Goal: Task Accomplishment & Management: Use online tool/utility

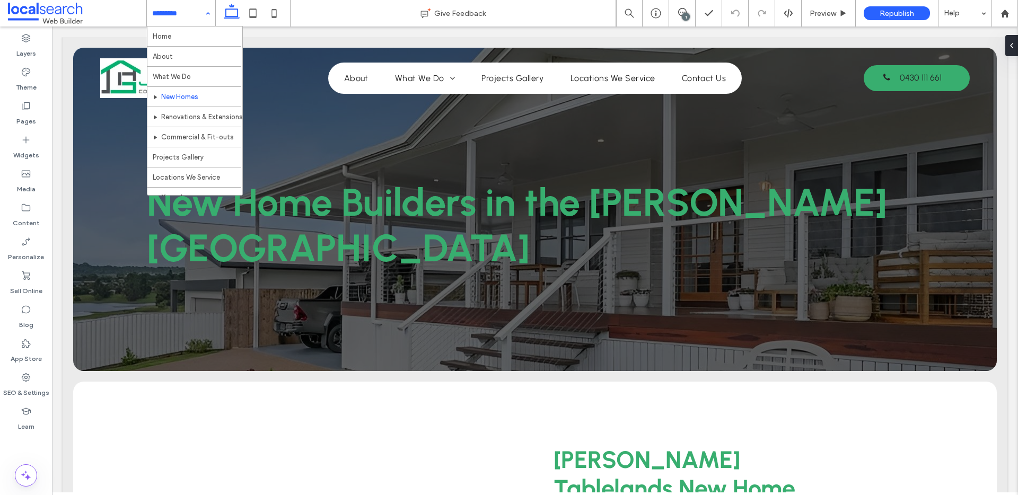
click at [207, 14] on div "Home About What We Do New Homes Renovations & Extensions Commercial & Fit-outs …" at bounding box center [181, 13] width 68 height 27
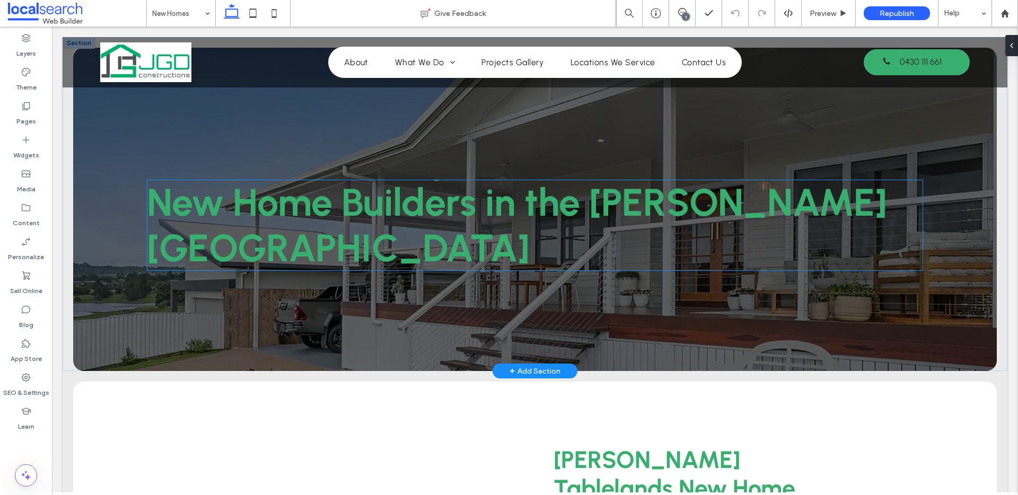
scroll to position [1124, 0]
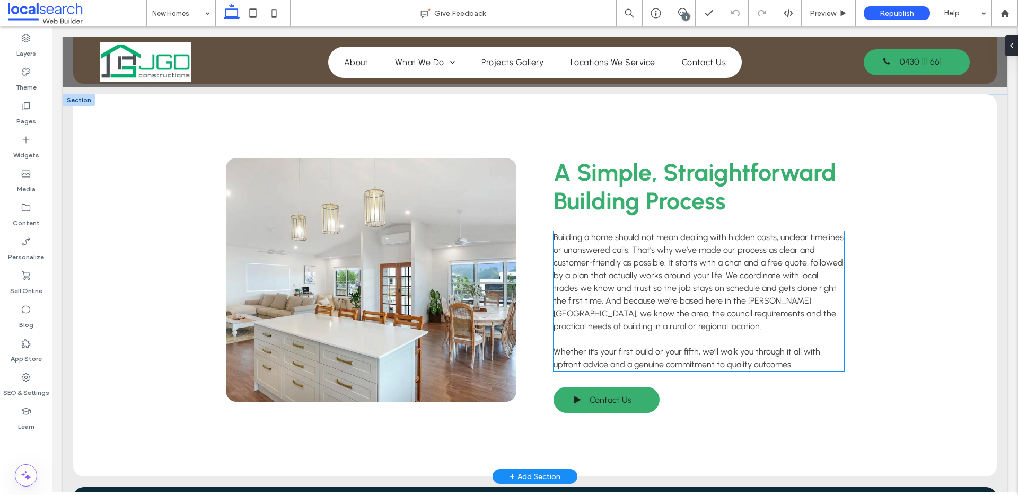
click at [631, 268] on span "Building a home should not mean dealing with hidden costs, unclear timelines or…" at bounding box center [698, 281] width 290 height 99
click at [631, 268] on div "Building a home should not mean dealing with hidden costs, unclear timelines or…" at bounding box center [698, 301] width 291 height 140
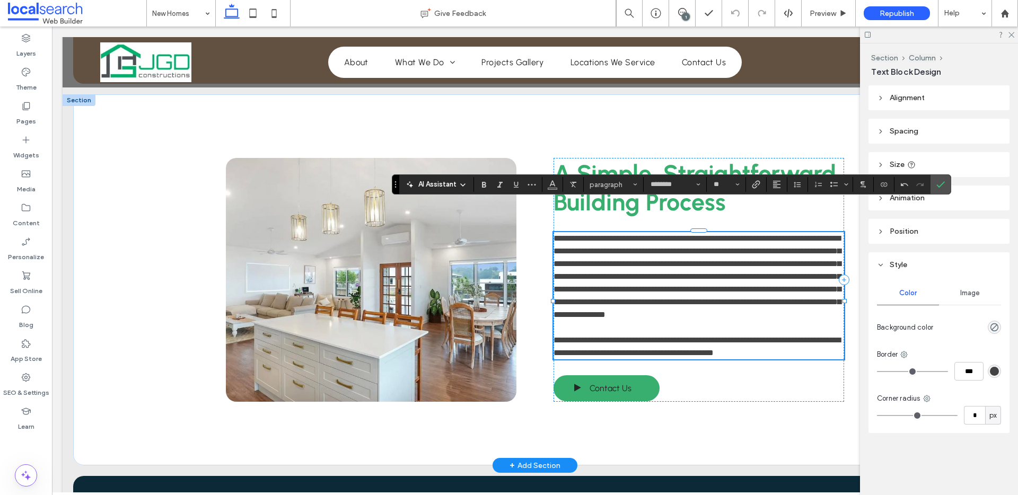
click at [812, 249] on span "**********" at bounding box center [696, 276] width 287 height 84
click at [619, 261] on span "**********" at bounding box center [696, 276] width 287 height 84
click at [936, 184] on icon "Confirm" at bounding box center [940, 184] width 8 height 8
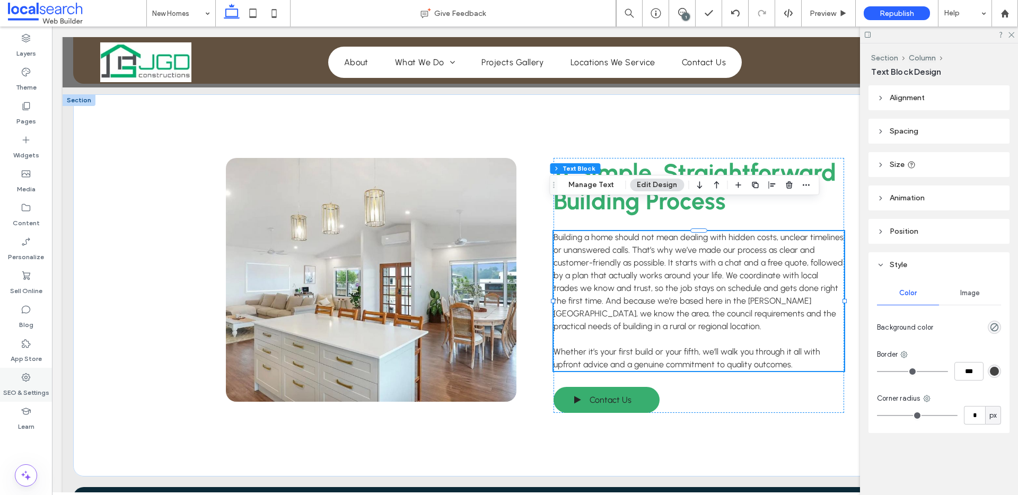
click at [20, 375] on div "SEO & Settings" at bounding box center [26, 385] width 52 height 34
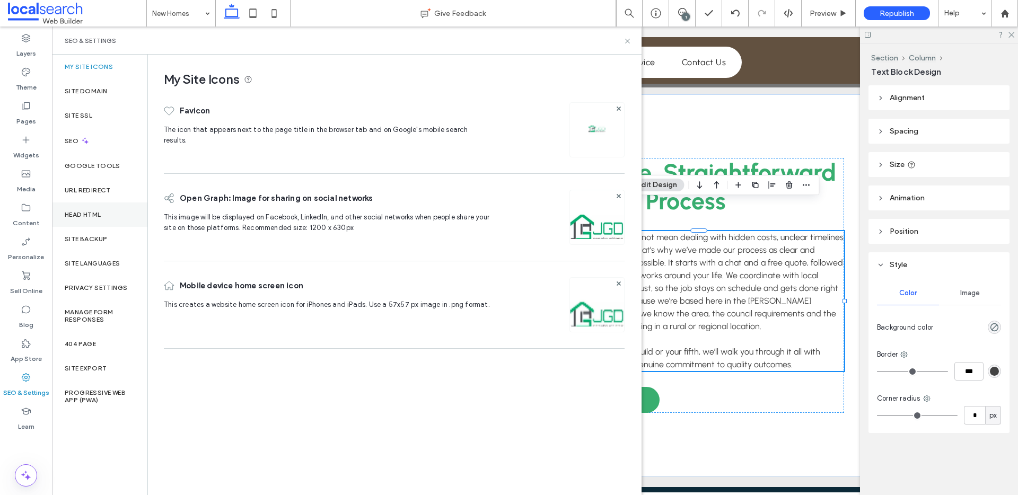
click at [80, 218] on div "Head HTML" at bounding box center [99, 215] width 95 height 24
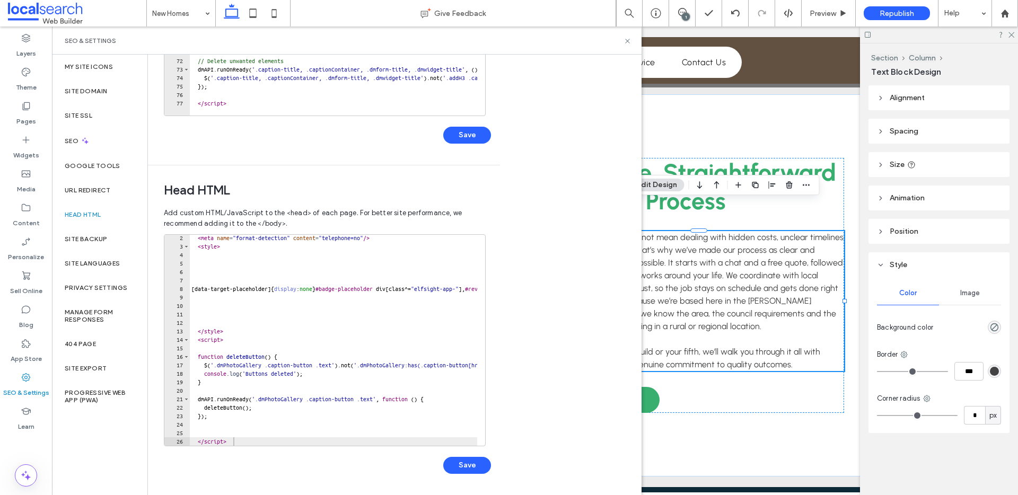
scroll to position [17, 0]
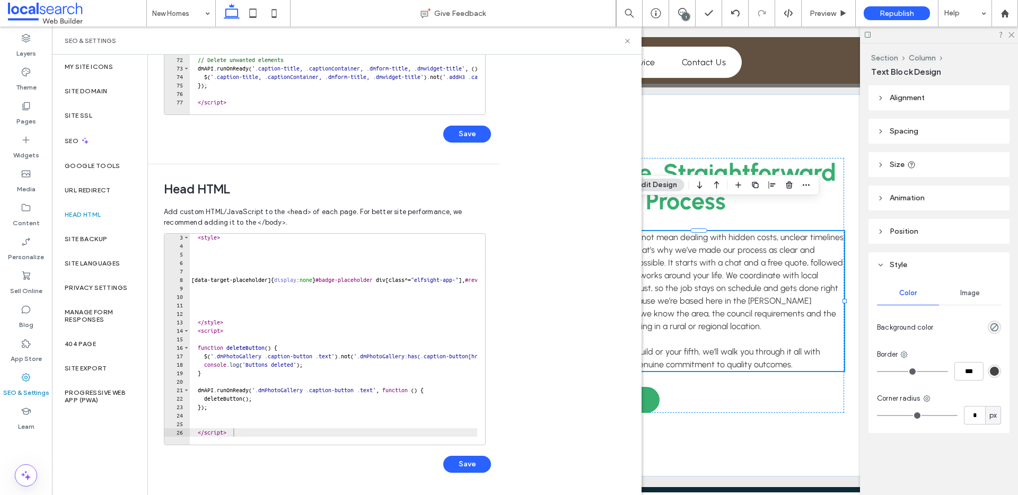
type textarea "*********"
click at [243, 433] on div "< style > [ data-target-placeholder ] { display : none } #badge-placeholder div…" at bounding box center [483, 343] width 588 height 220
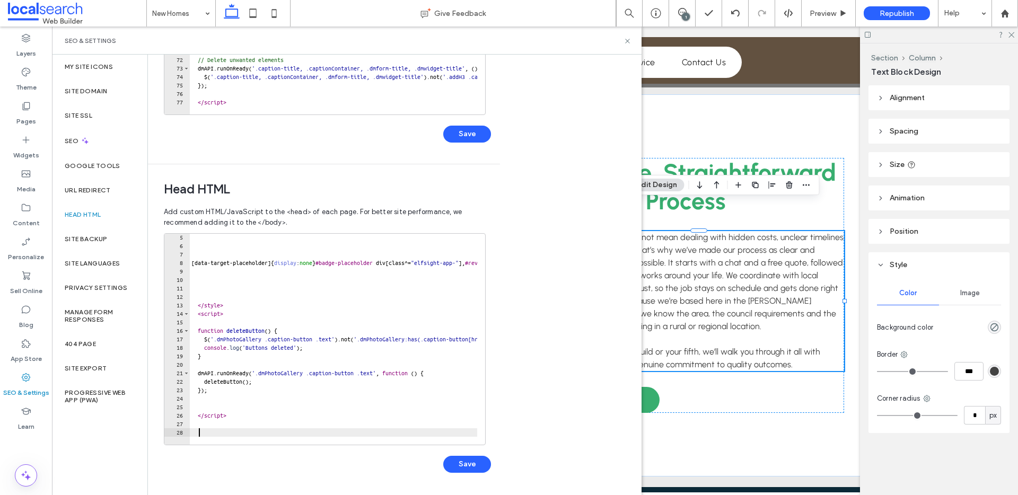
paste textarea "**********"
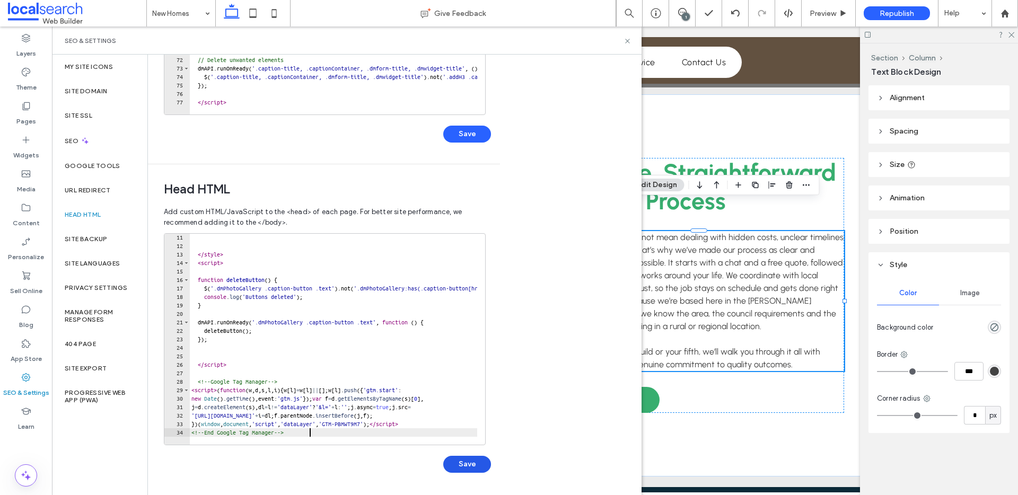
type textarea "**********"
click at [459, 462] on button "Save" at bounding box center [467, 464] width 48 height 17
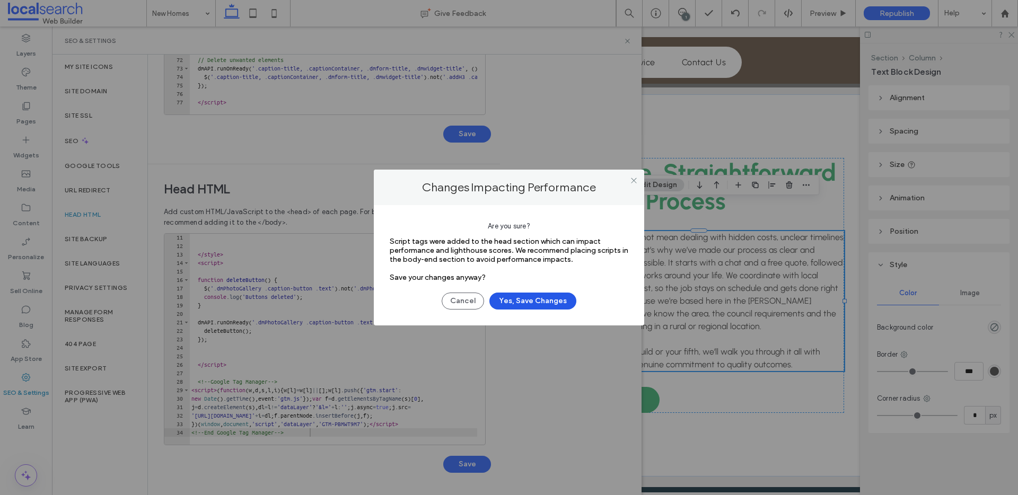
click at [531, 294] on button "Yes, Save Changes" at bounding box center [532, 301] width 87 height 17
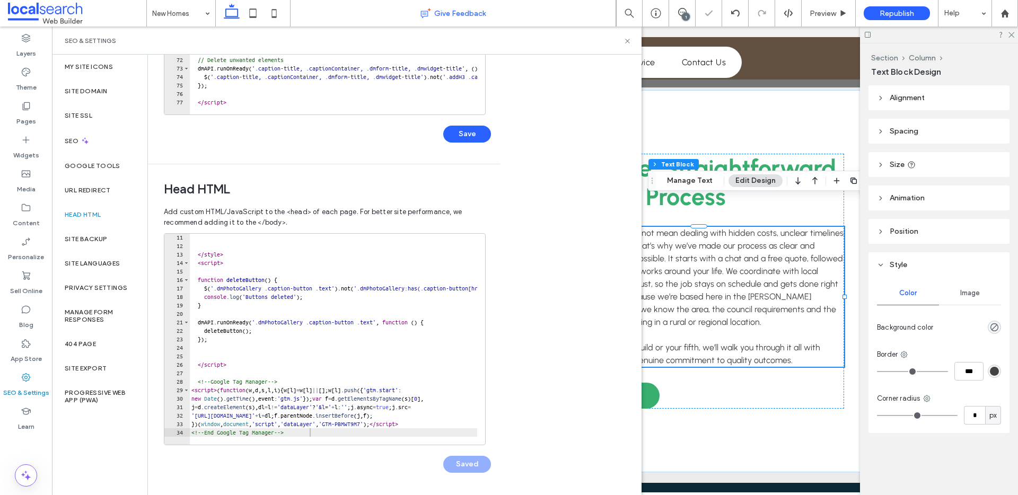
scroll to position [1129, 0]
click at [627, 41] on icon at bounding box center [627, 41] width 8 height 8
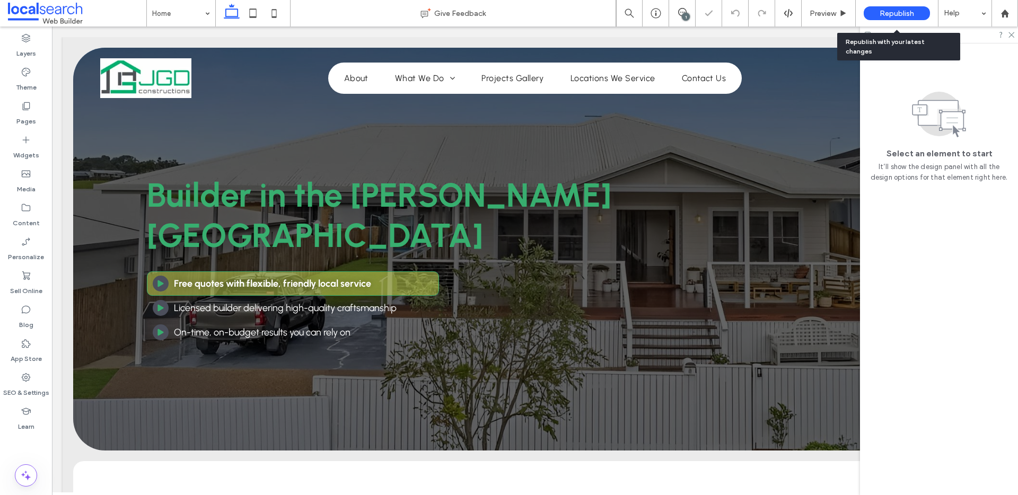
click at [888, 13] on span "Republish" at bounding box center [896, 13] width 34 height 9
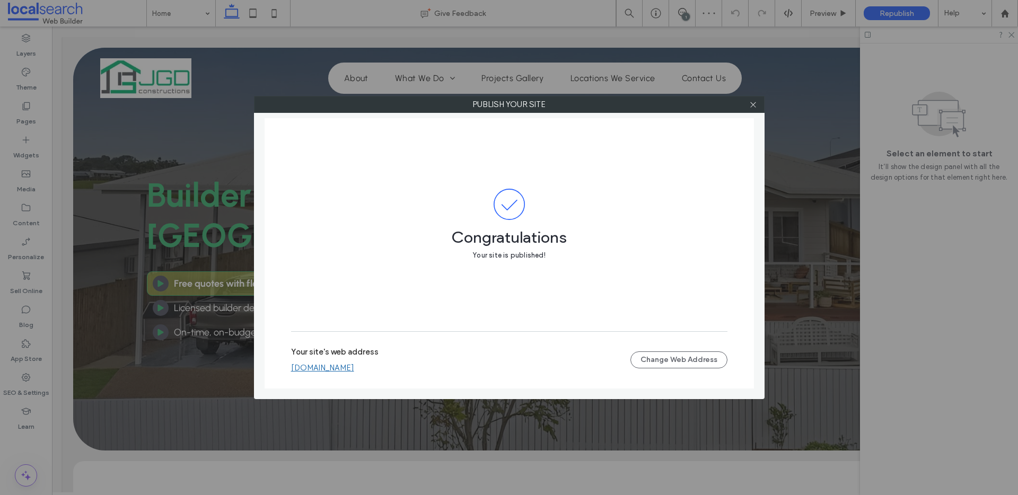
click at [349, 367] on link "[DOMAIN_NAME]" at bounding box center [322, 368] width 63 height 10
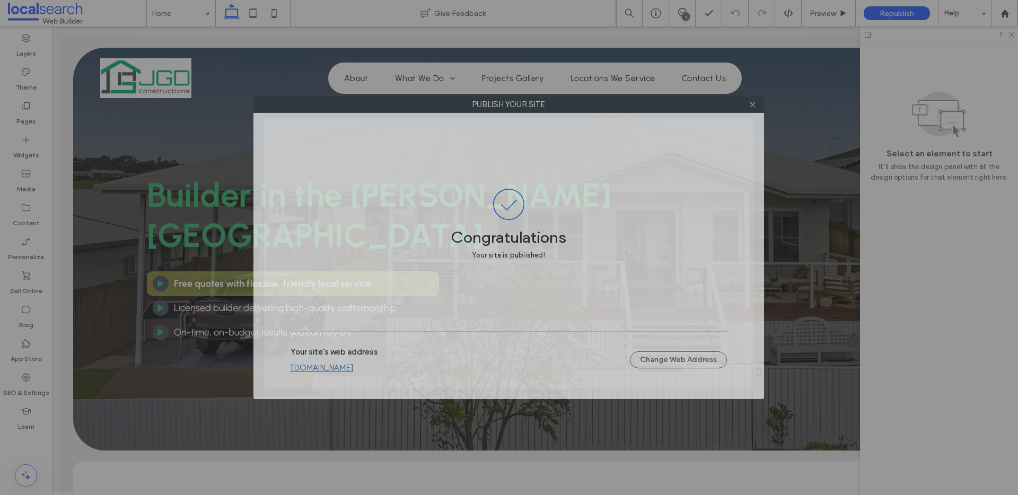
click at [760, 107] on label "Publish your site" at bounding box center [508, 104] width 509 height 16
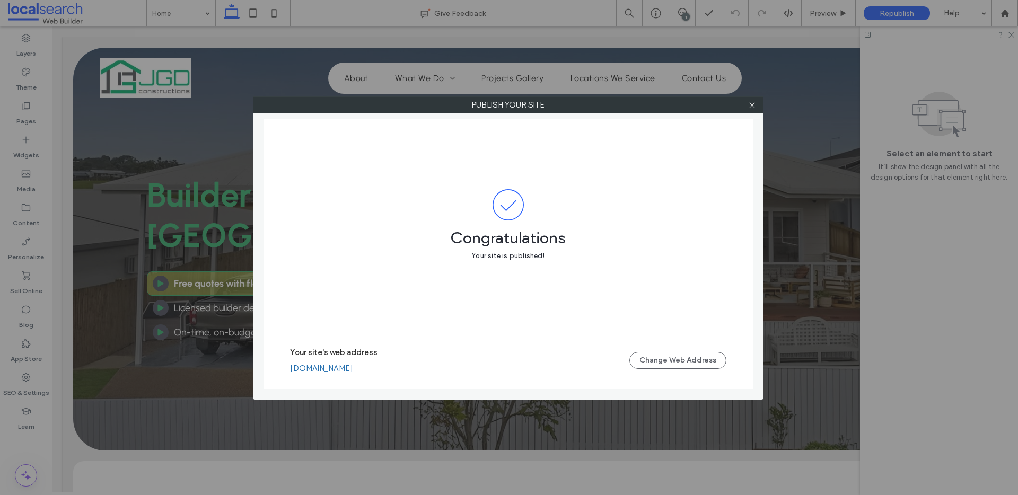
click at [756, 107] on div at bounding box center [752, 105] width 16 height 16
click at [752, 107] on icon at bounding box center [752, 105] width 8 height 8
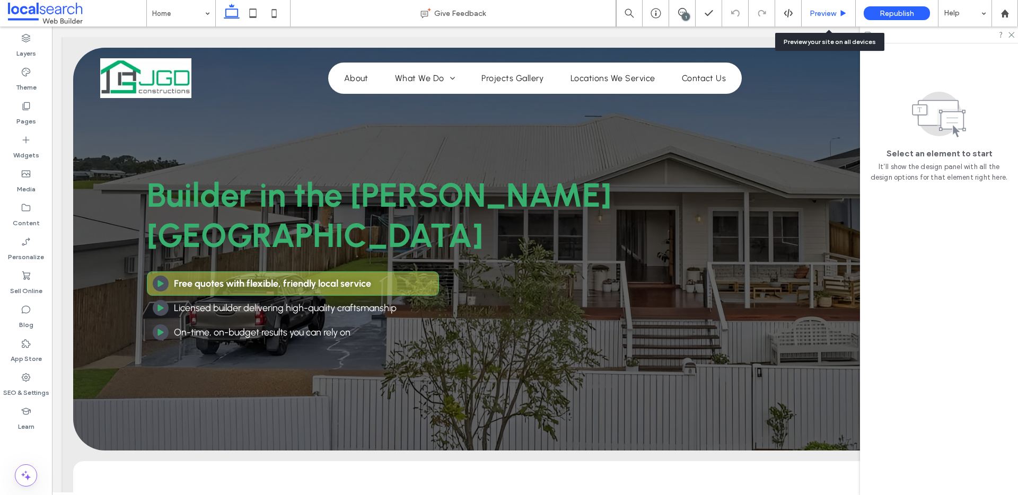
click at [833, 10] on span "Preview" at bounding box center [823, 13] width 27 height 9
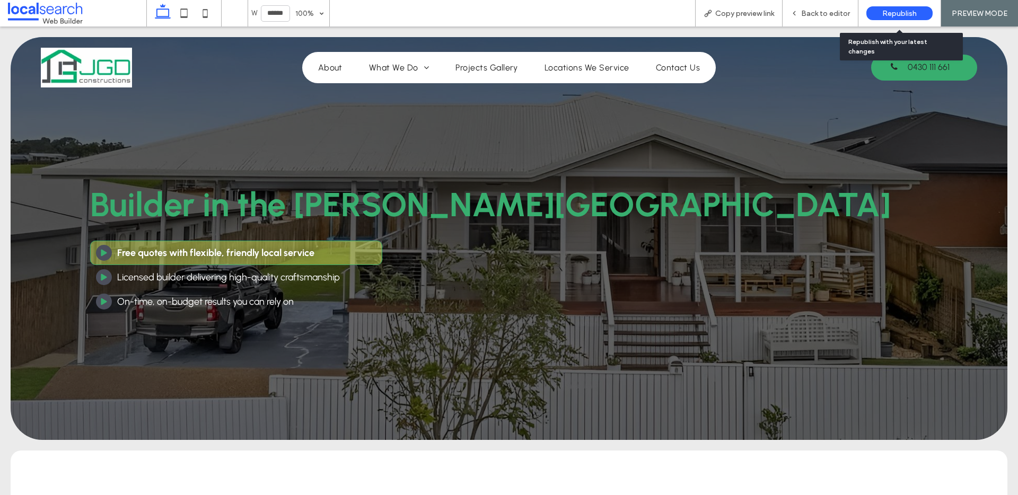
click at [891, 12] on span "Republish" at bounding box center [899, 13] width 34 height 9
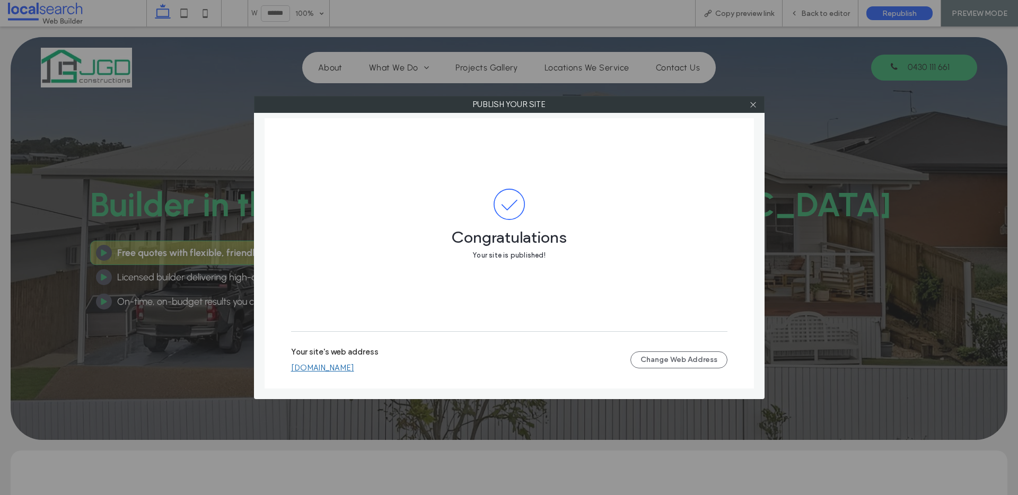
click at [351, 372] on link "[DOMAIN_NAME]" at bounding box center [322, 368] width 63 height 10
click at [751, 105] on icon at bounding box center [753, 105] width 8 height 8
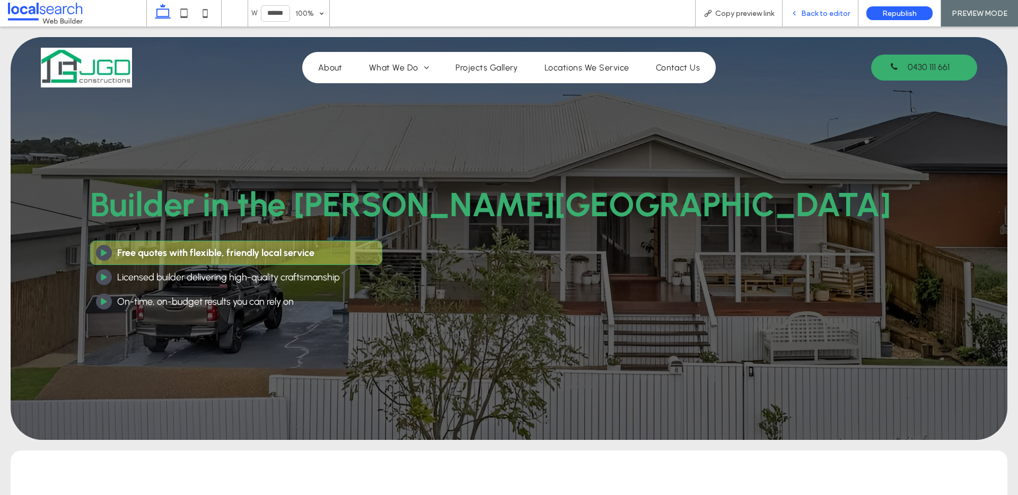
click at [823, 13] on span "Back to editor" at bounding box center [825, 13] width 49 height 9
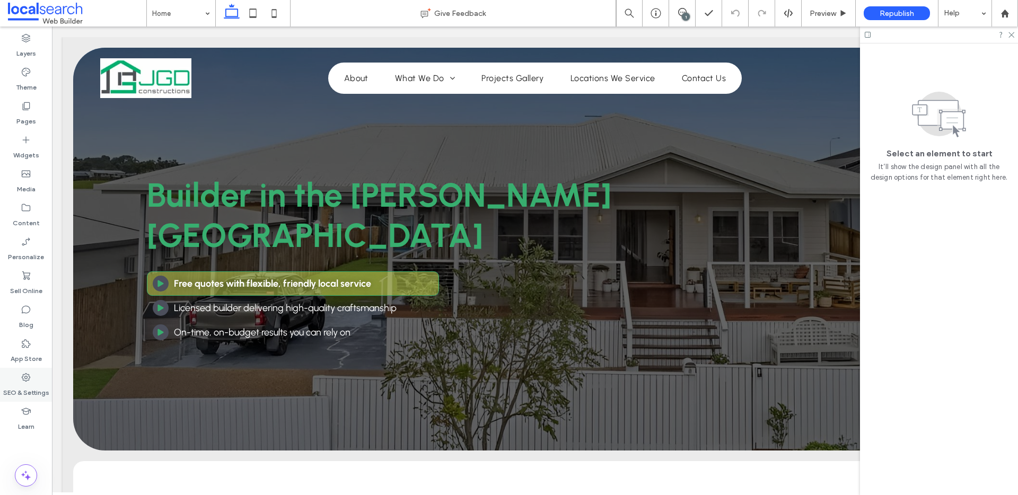
click at [21, 381] on icon at bounding box center [26, 377] width 11 height 11
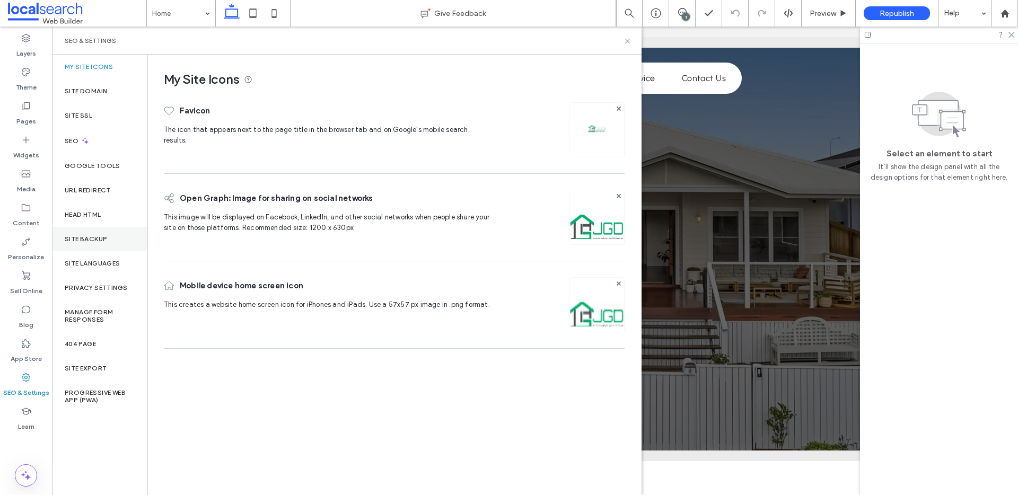
click at [95, 235] on label "Site Backup" at bounding box center [86, 238] width 42 height 7
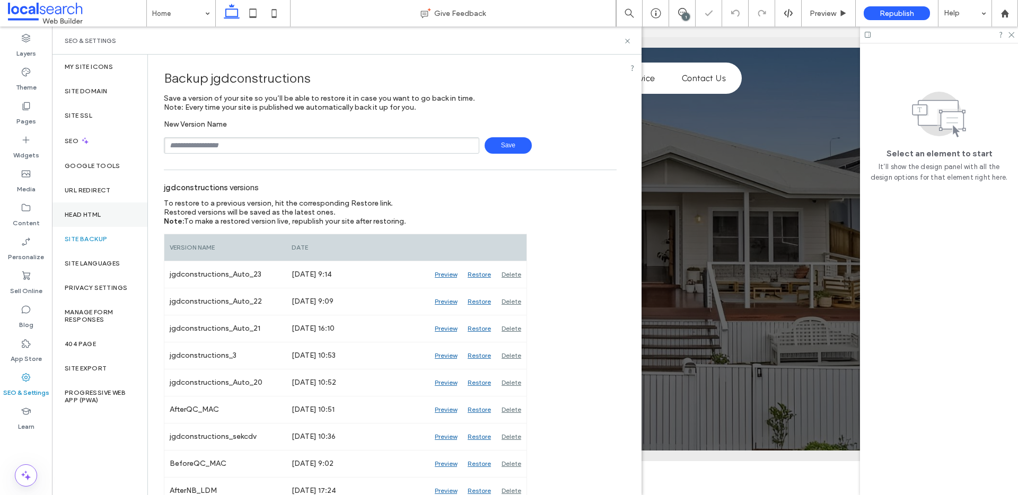
click at [92, 204] on div "Head HTML" at bounding box center [99, 215] width 95 height 24
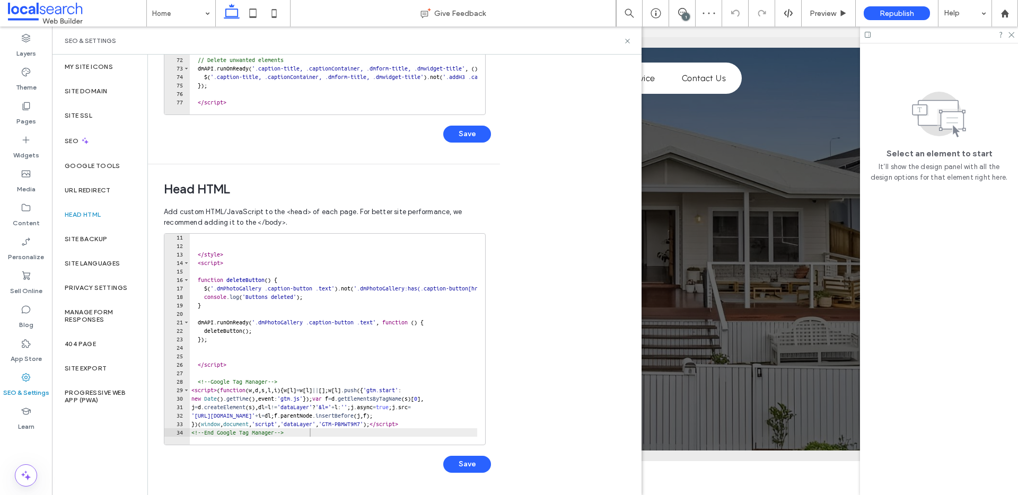
scroll to position [85, 0]
click at [818, 15] on span "Preview" at bounding box center [823, 13] width 27 height 9
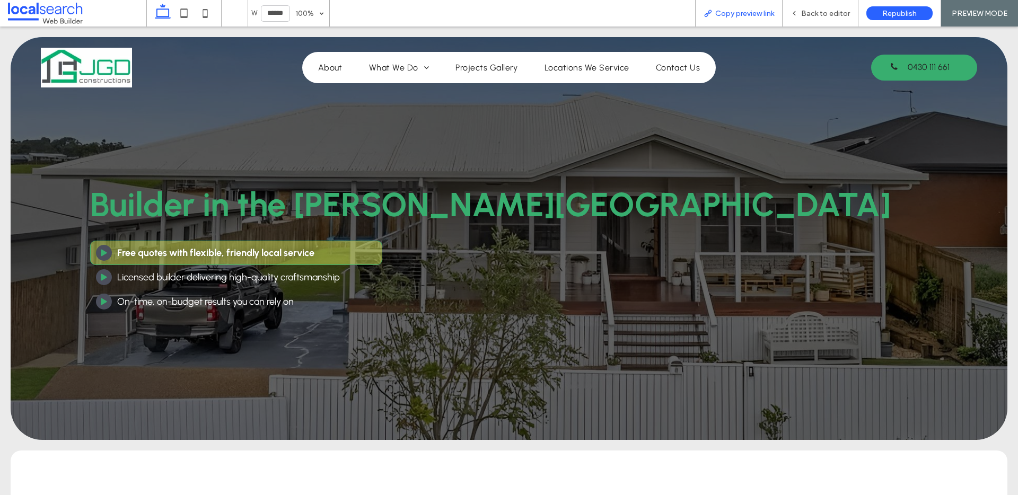
click at [733, 15] on span "Copy preview link" at bounding box center [744, 13] width 59 height 9
click at [821, 12] on span "Back to editor" at bounding box center [825, 13] width 49 height 9
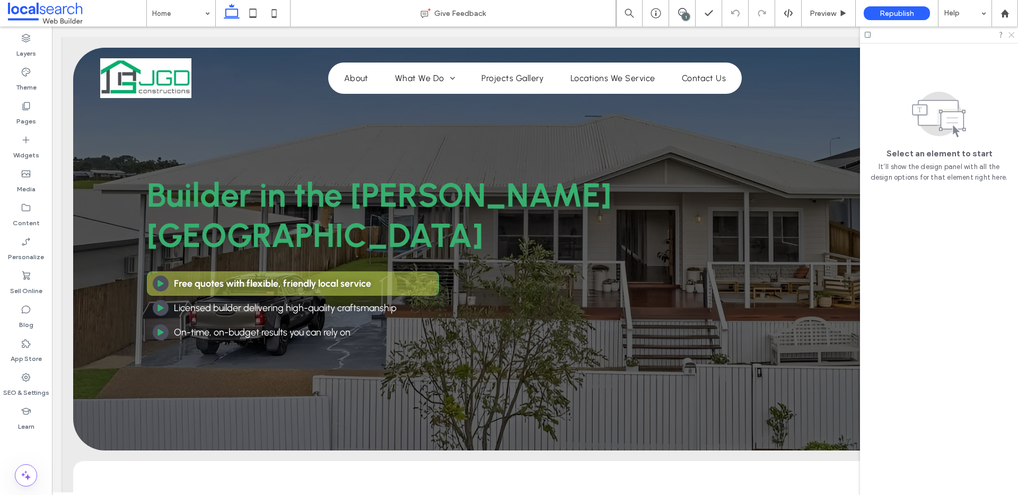
click at [1010, 36] on icon at bounding box center [1010, 34] width 7 height 7
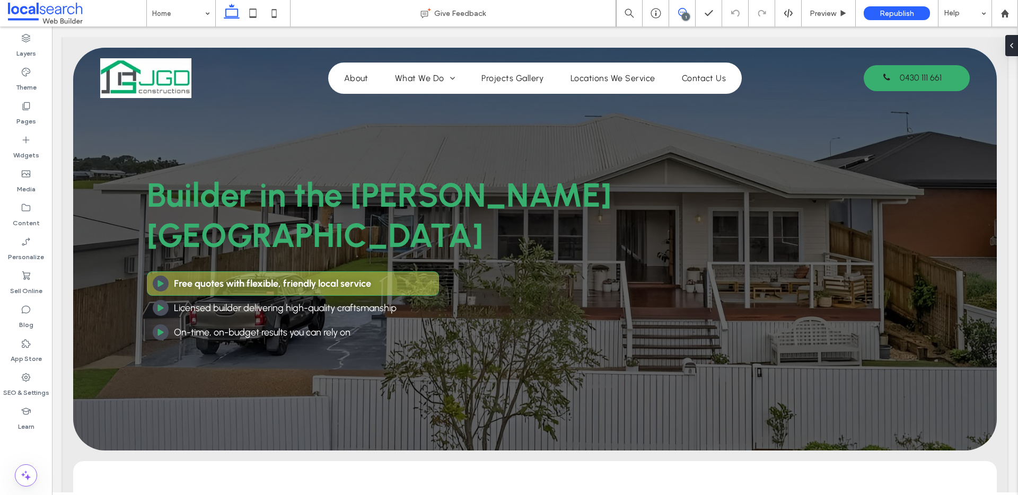
click at [681, 12] on icon at bounding box center [682, 12] width 8 height 8
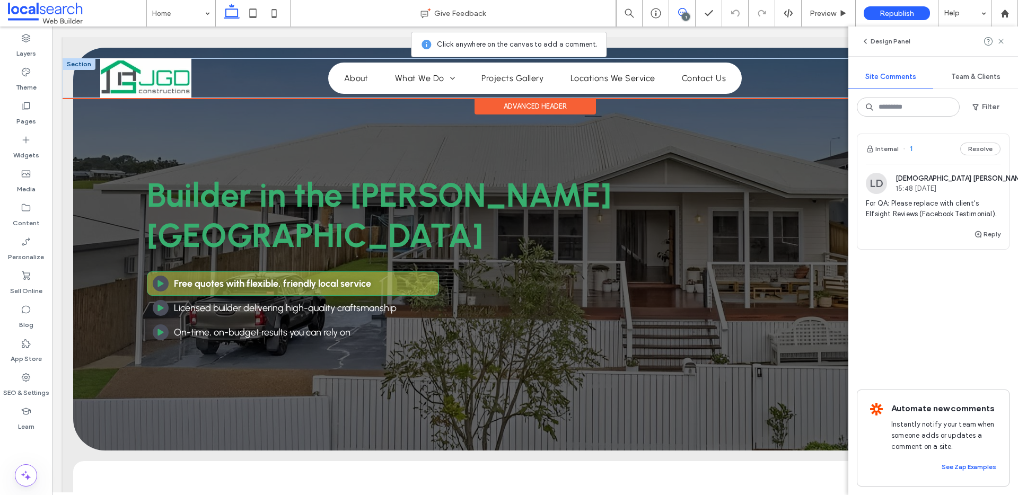
click at [187, 63] on img at bounding box center [145, 78] width 91 height 40
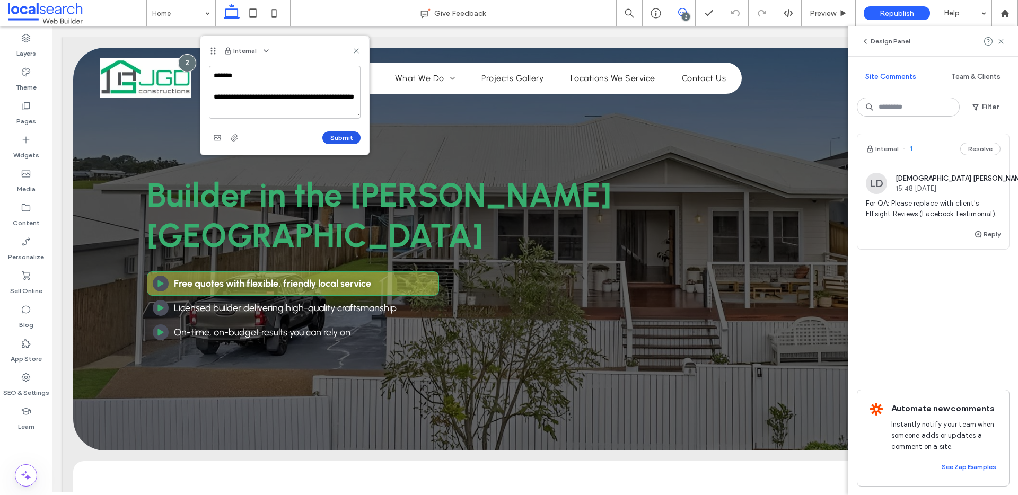
type textarea "**********"
click at [348, 137] on button "Submit" at bounding box center [341, 137] width 38 height 13
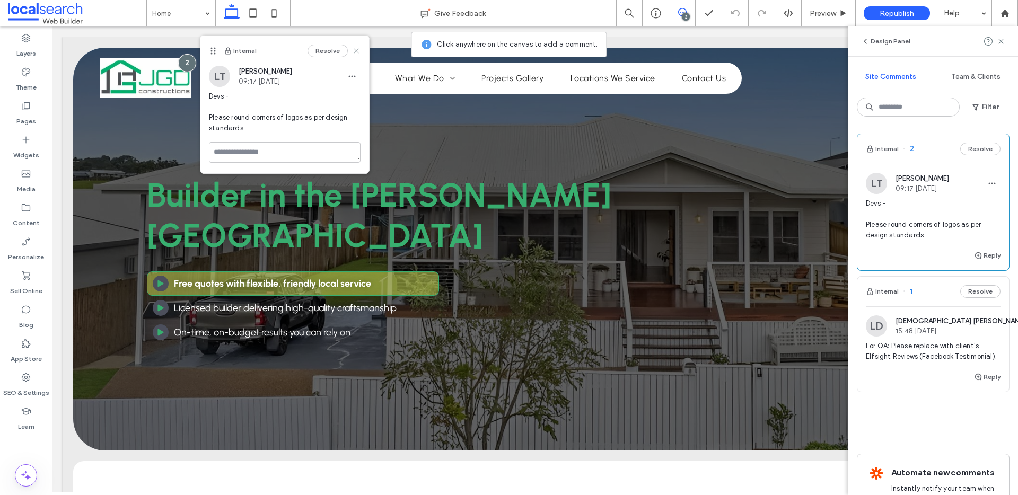
click at [357, 50] on icon at bounding box center [356, 51] width 8 height 8
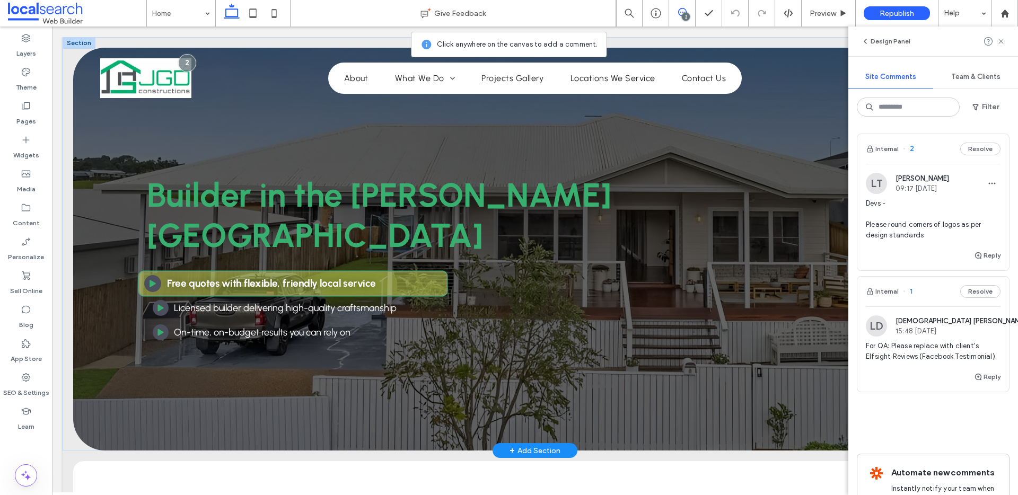
click at [427, 271] on div "Play Icon Free quotes with flexible, friendly local service" at bounding box center [293, 284] width 310 height 26
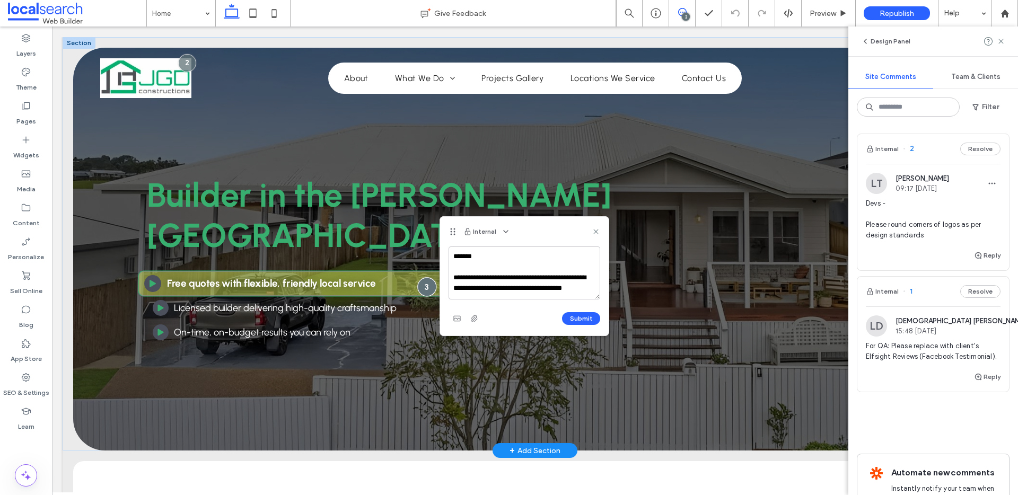
scroll to position [4, 0]
type textarea "**********"
click at [578, 320] on button "Submit" at bounding box center [581, 318] width 38 height 13
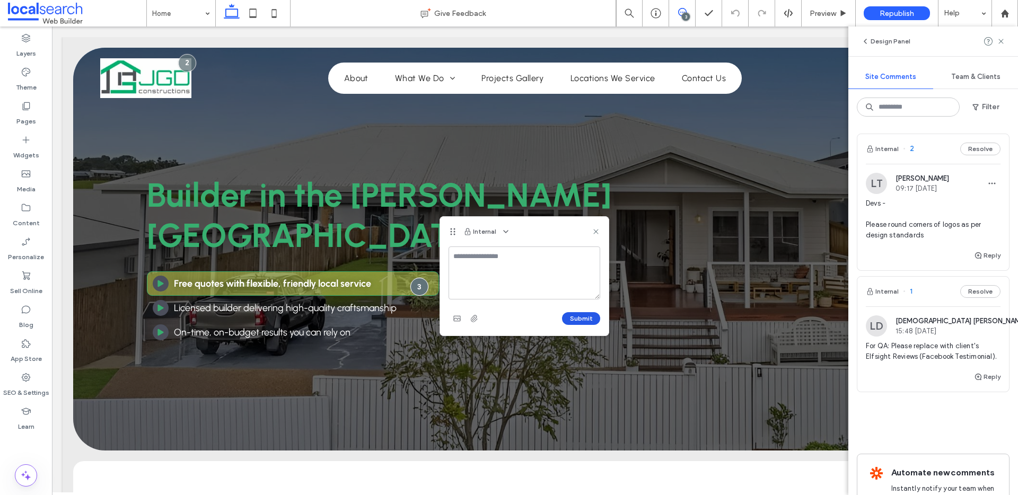
scroll to position [0, 0]
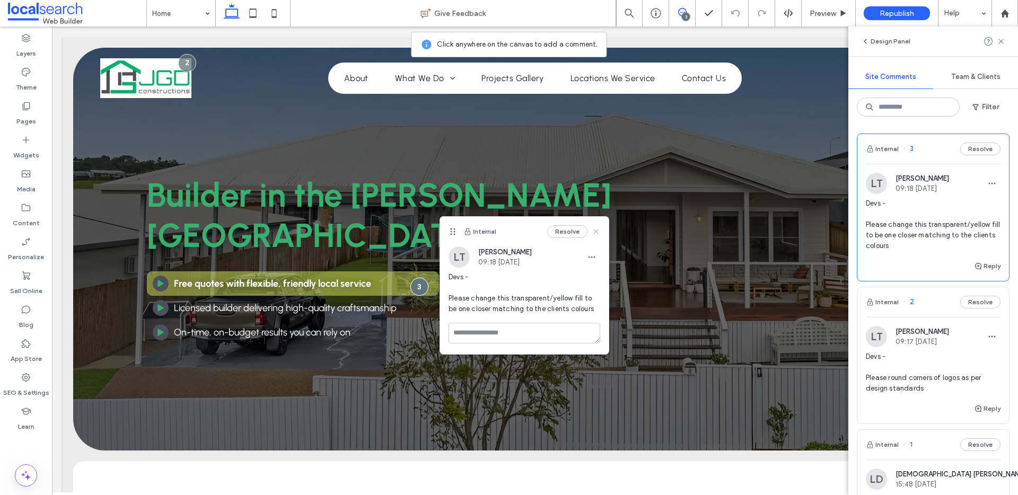
click at [596, 233] on icon at bounding box center [596, 231] width 8 height 8
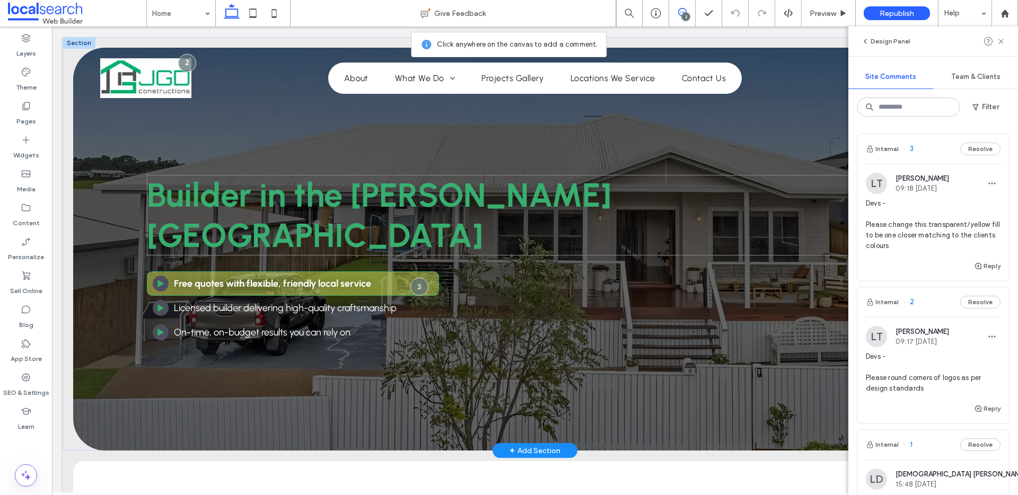
click at [669, 203] on h1 "Builder in the [PERSON_NAME][GEOGRAPHIC_DATA]" at bounding box center [535, 215] width 776 height 81
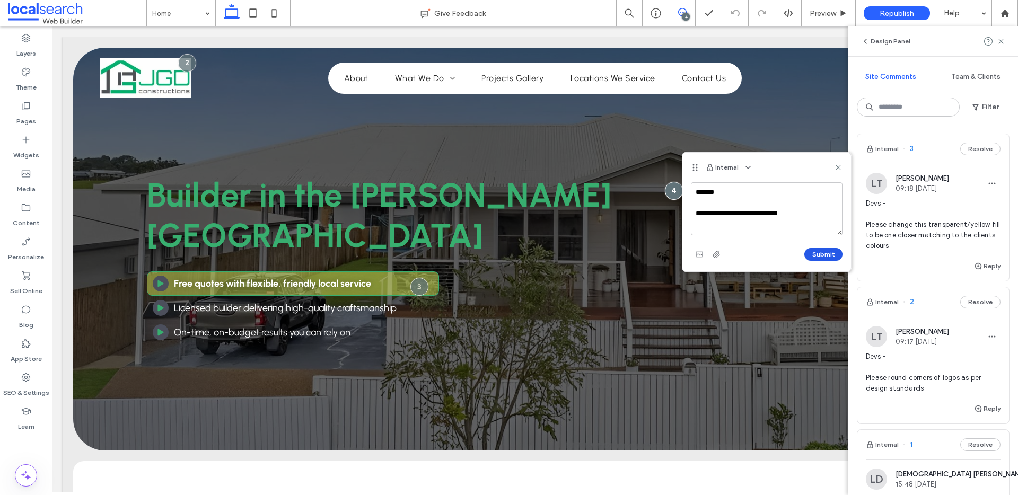
type textarea "**********"
click at [820, 254] on button "Submit" at bounding box center [823, 254] width 38 height 13
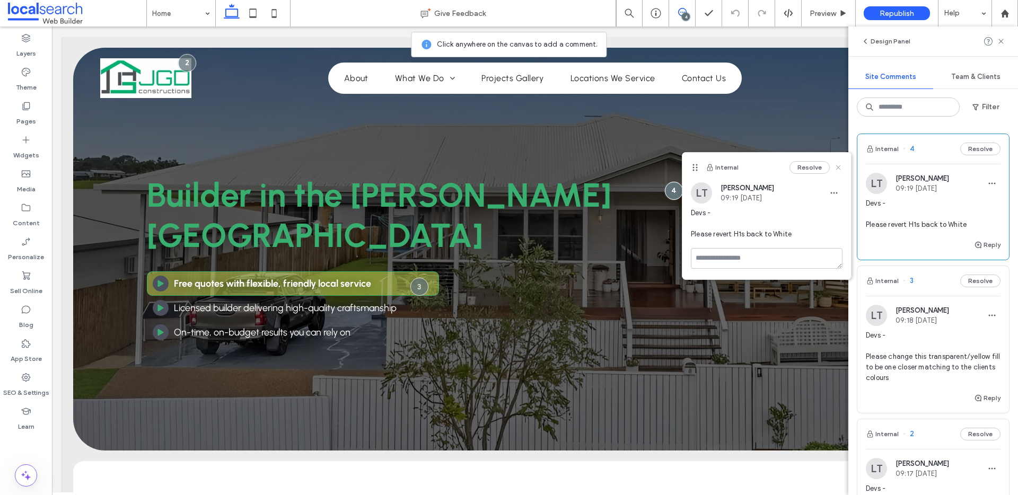
click at [838, 168] on use at bounding box center [837, 167] width 5 height 5
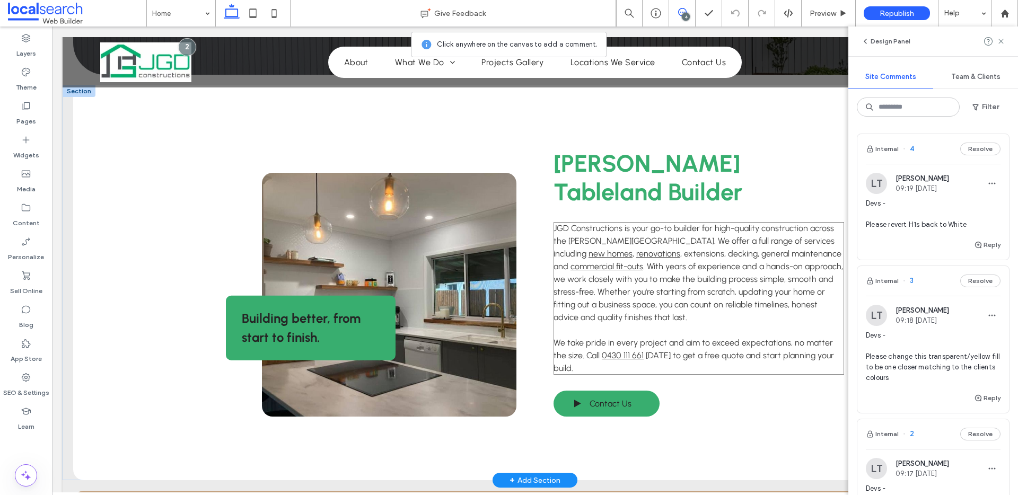
scroll to position [595, 0]
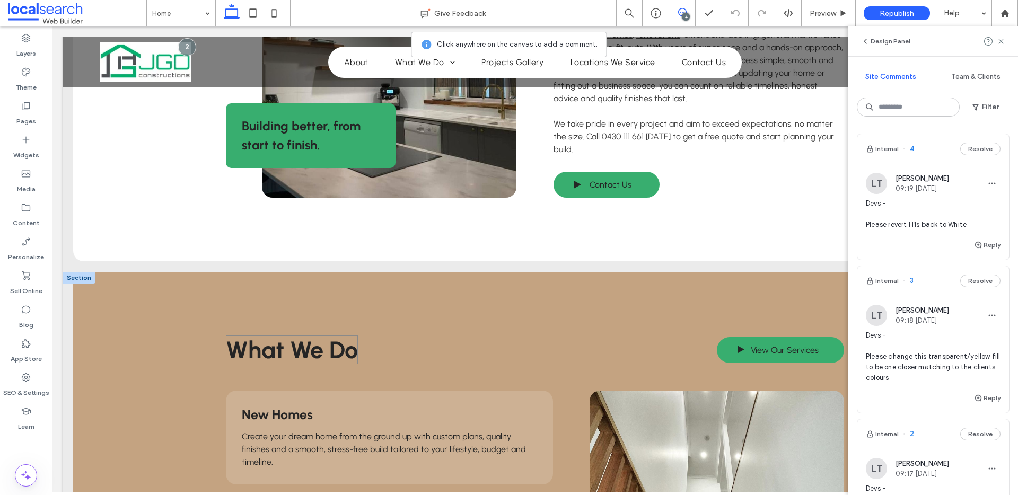
click at [287, 336] on span "What We Do" at bounding box center [292, 350] width 132 height 29
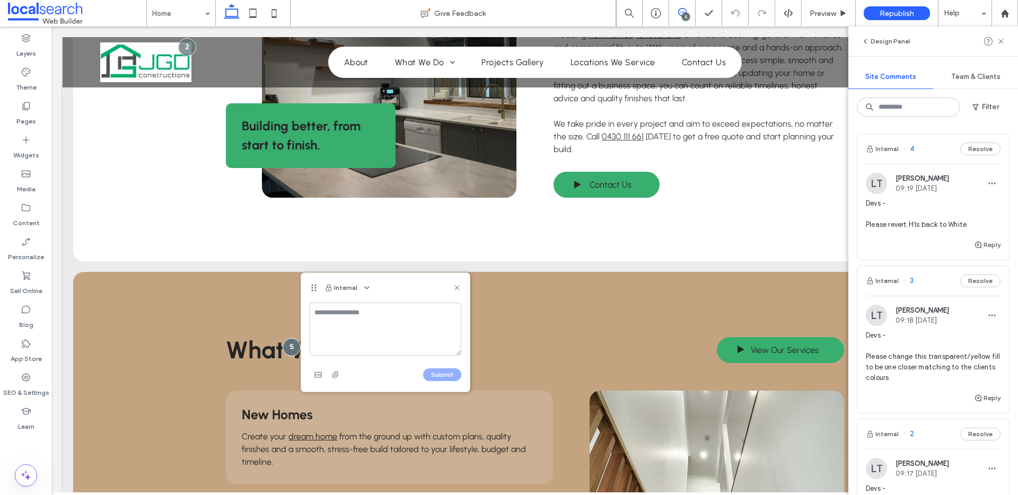
click at [461, 283] on div "Internal" at bounding box center [385, 288] width 169 height 30
click at [456, 287] on use at bounding box center [456, 287] width 5 height 5
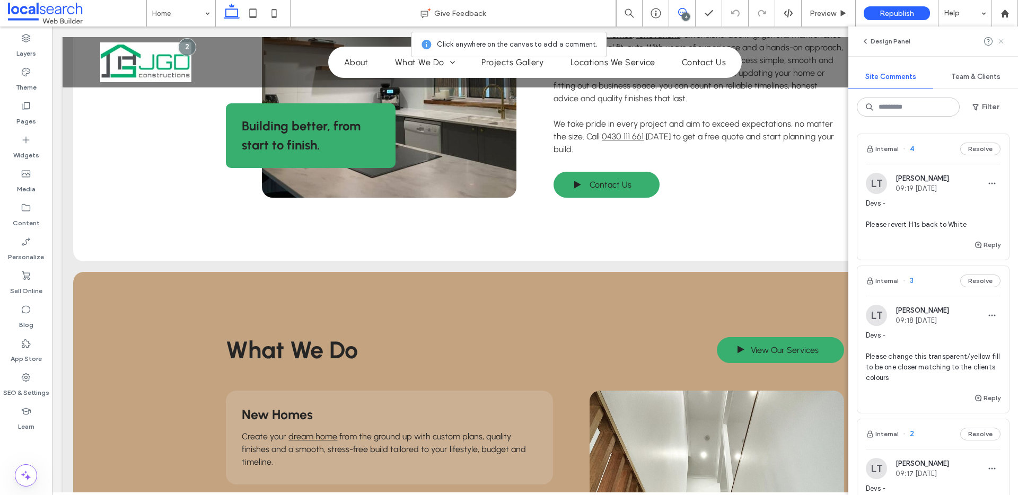
click at [1004, 44] on icon at bounding box center [1001, 41] width 8 height 8
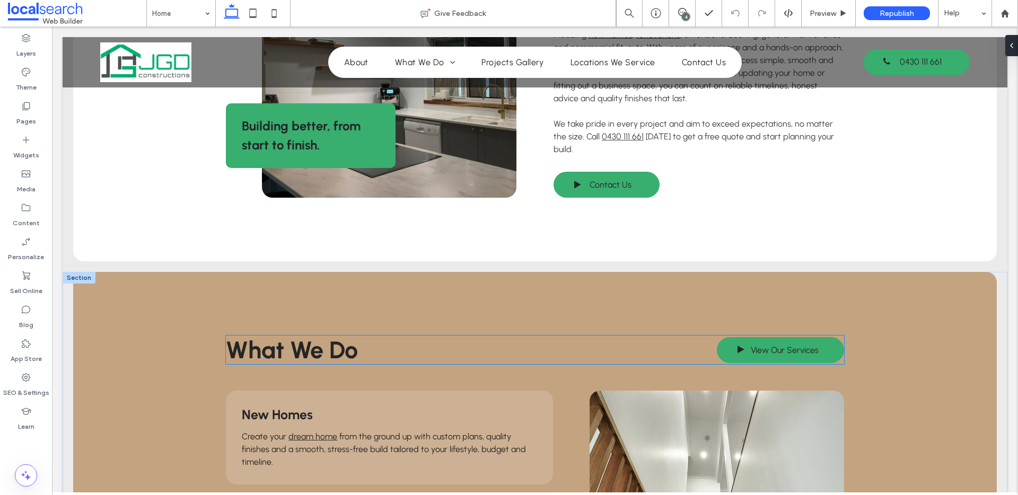
click at [289, 336] on span "What We Do" at bounding box center [292, 350] width 132 height 29
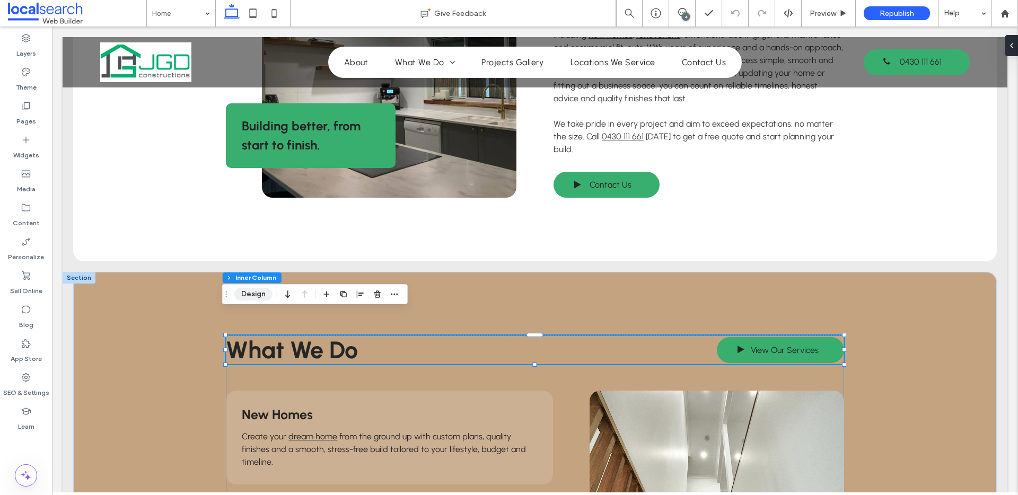
click at [258, 292] on button "Design" at bounding box center [253, 294] width 38 height 13
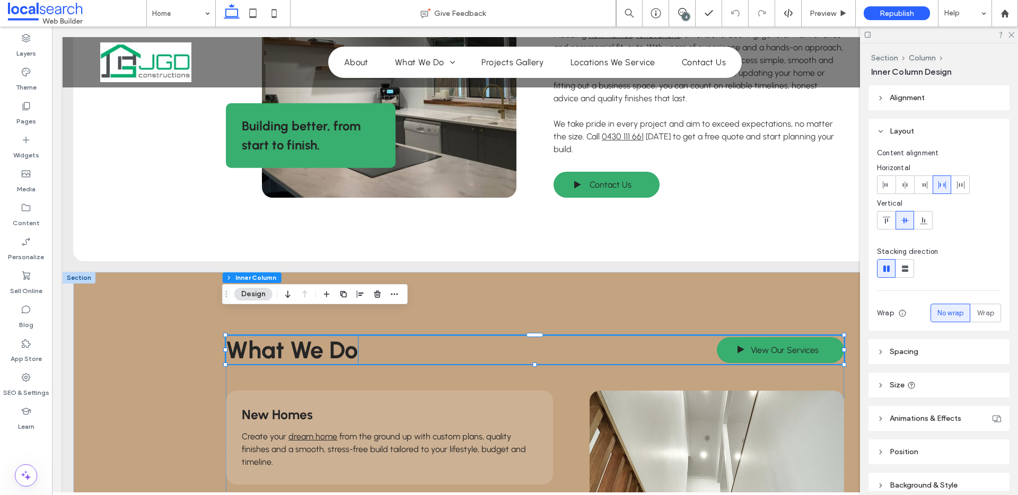
click at [332, 336] on span "What We Do" at bounding box center [292, 350] width 132 height 29
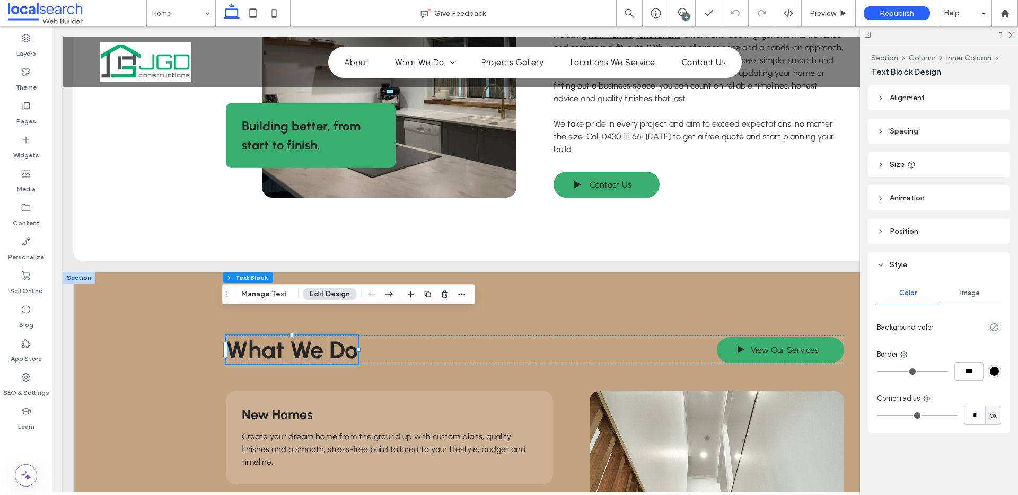
click at [333, 336] on span "What We Do" at bounding box center [292, 350] width 132 height 29
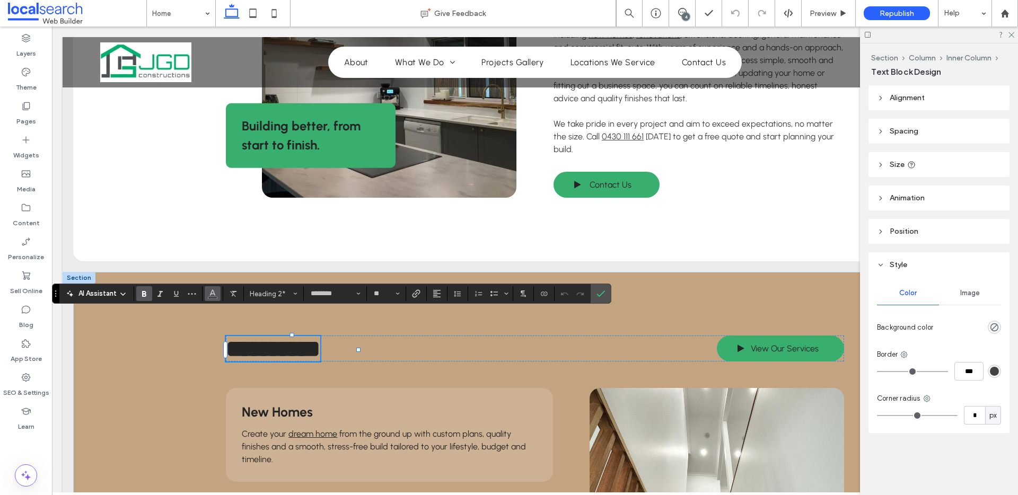
click at [210, 293] on icon "Color" at bounding box center [212, 292] width 8 height 8
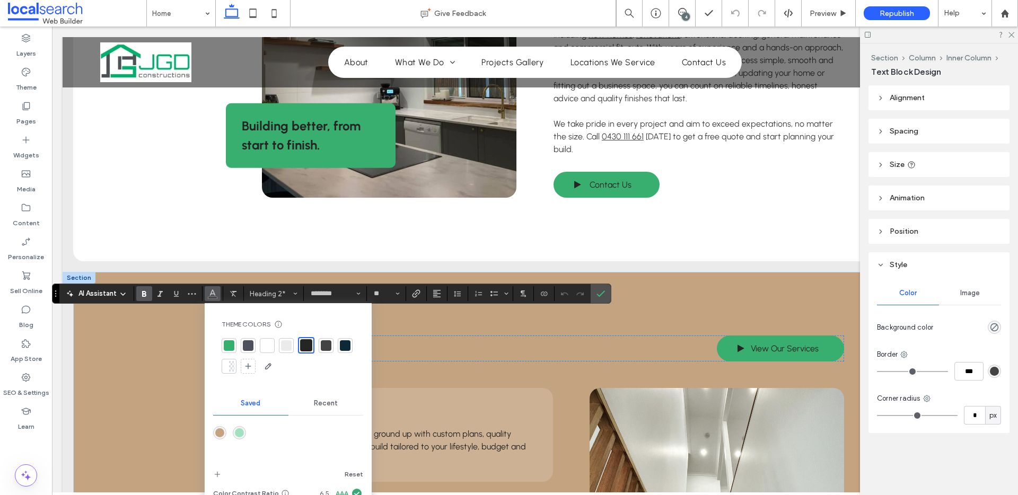
click at [271, 344] on div at bounding box center [267, 345] width 11 height 11
click at [604, 289] on icon "Confirm" at bounding box center [600, 293] width 8 height 8
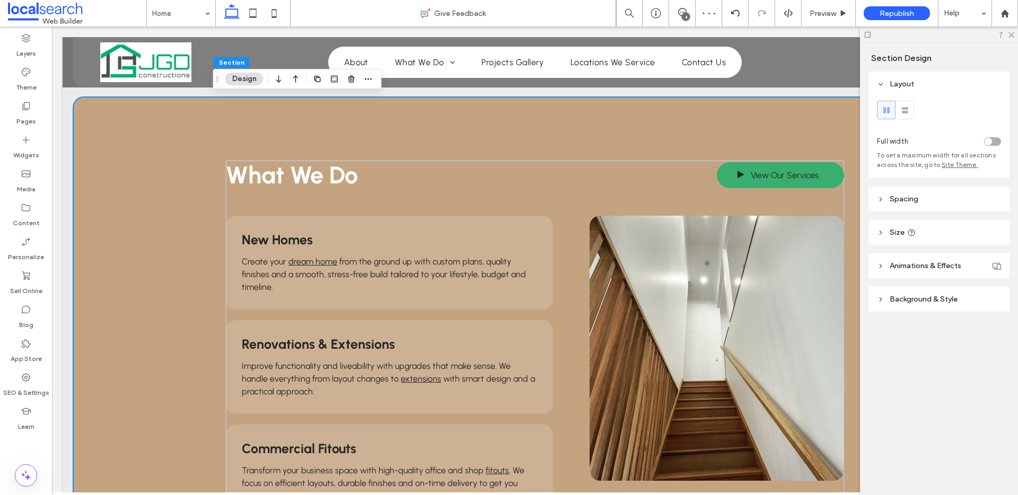
scroll to position [768, 0]
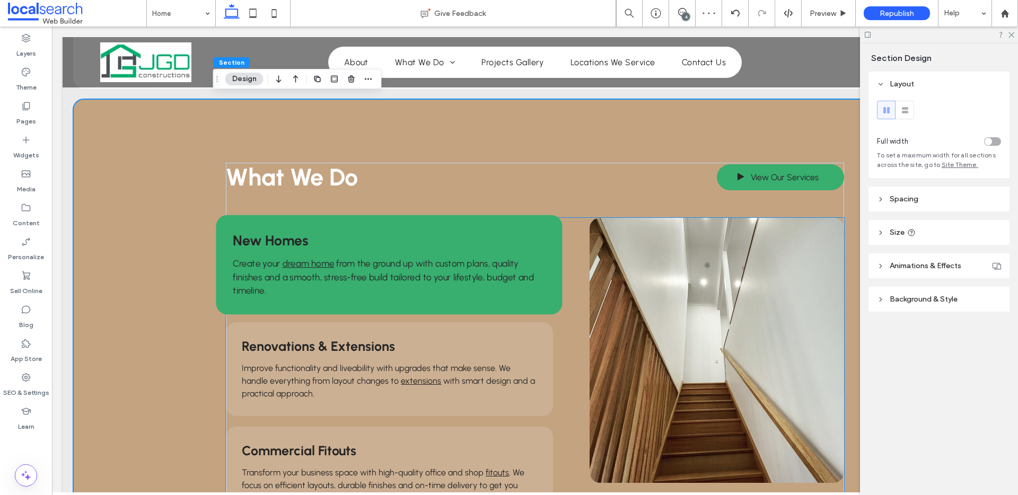
click at [348, 232] on h3 "New Homes" at bounding box center [389, 240] width 312 height 17
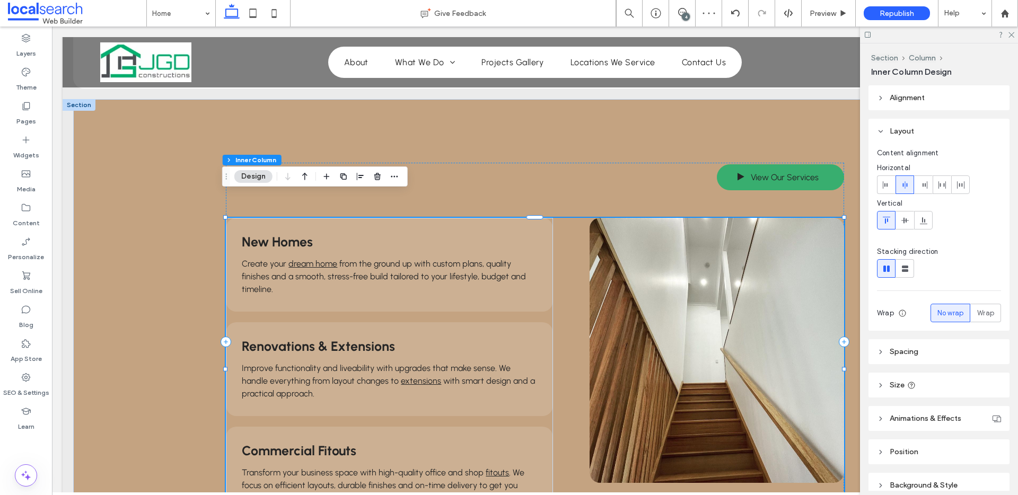
click at [251, 175] on button "Design" at bounding box center [253, 176] width 38 height 13
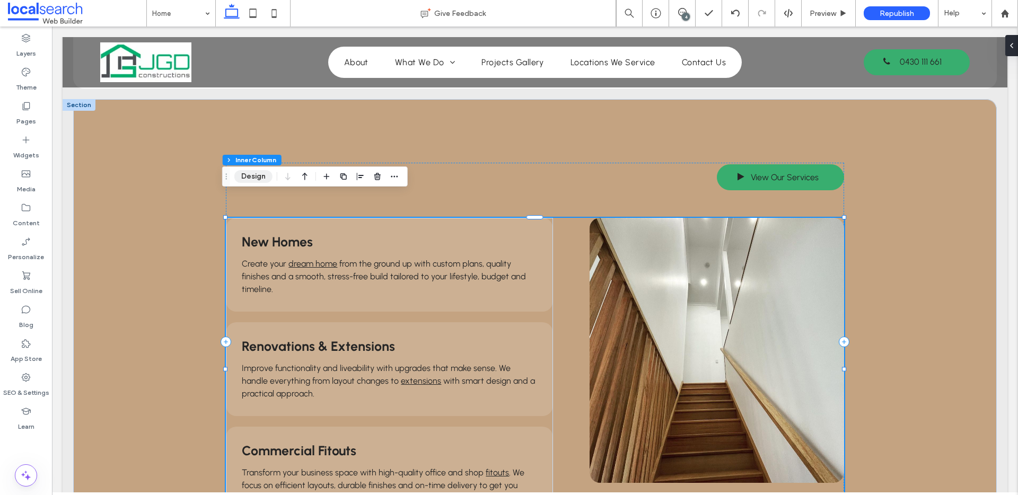
click at [263, 176] on button "Design" at bounding box center [253, 176] width 38 height 13
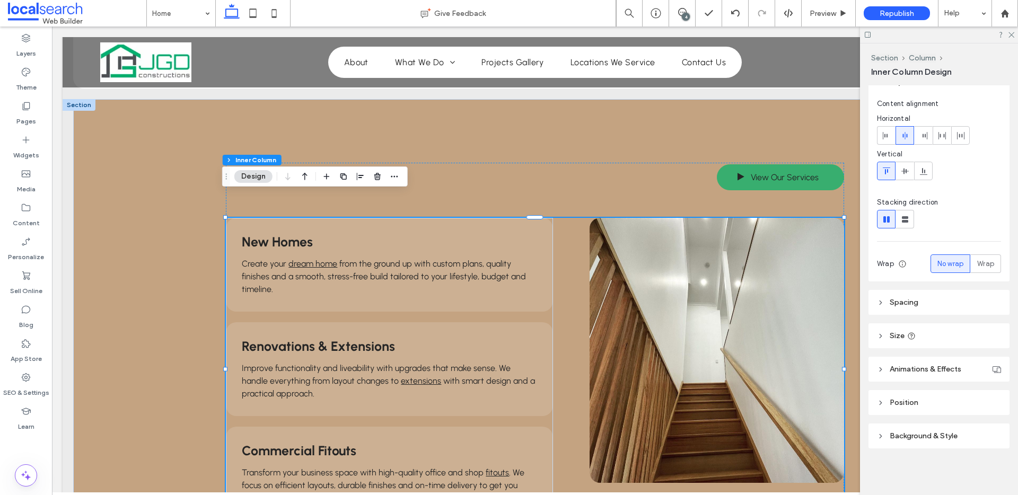
scroll to position [47, 0]
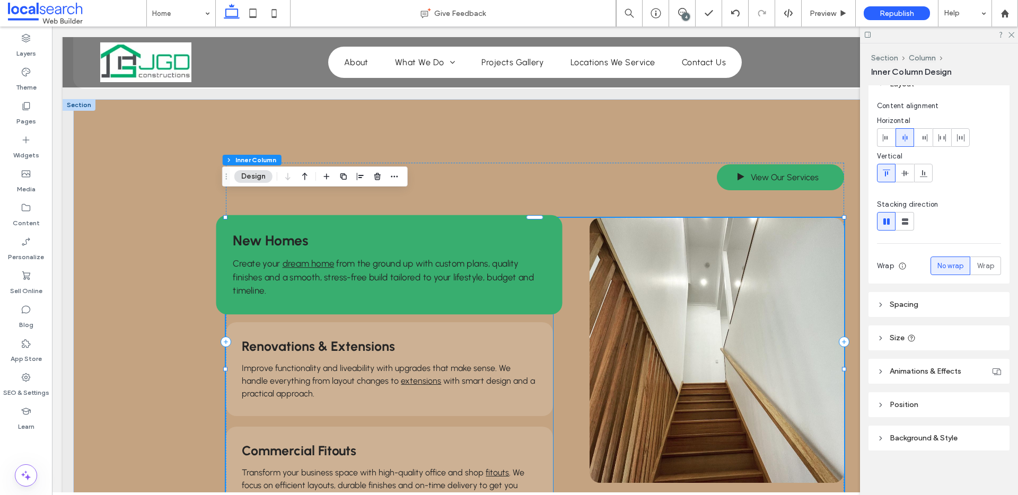
click at [502, 258] on span "from the ground up with custom plans, quality finishes and a smooth, stress-fre…" at bounding box center [383, 277] width 301 height 38
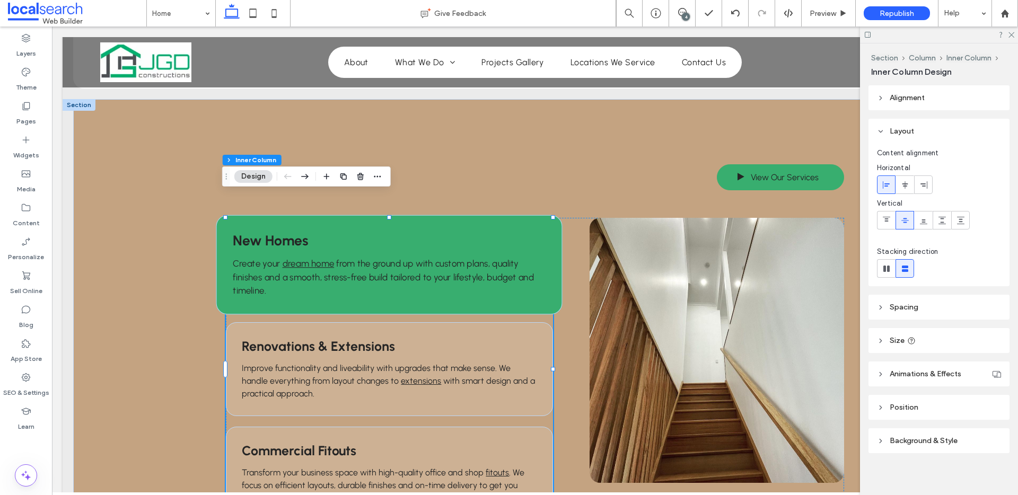
click at [502, 258] on span "from the ground up with custom plans, quality finishes and a smooth, stress-fre…" at bounding box center [383, 277] width 301 height 38
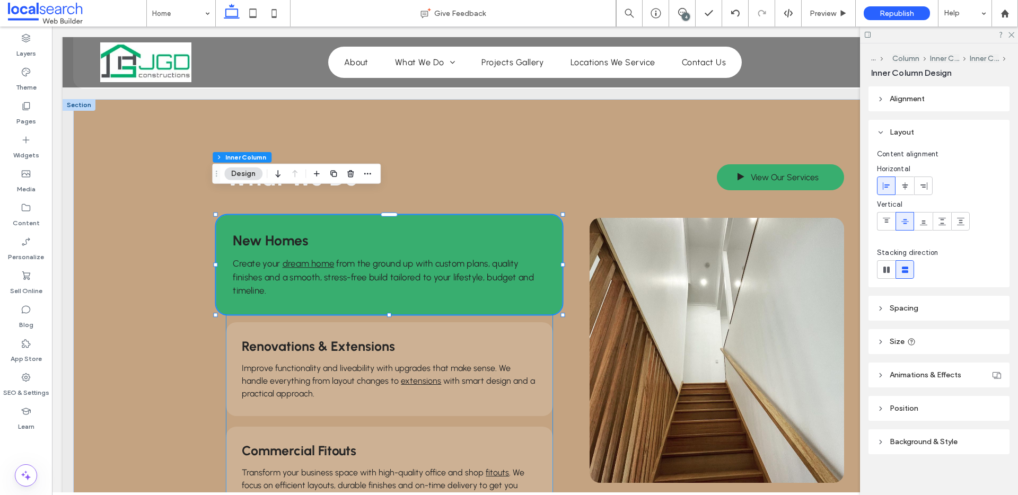
click at [502, 258] on span "from the ground up with custom plans, quality finishes and a smooth, stress-fre…" at bounding box center [383, 277] width 301 height 38
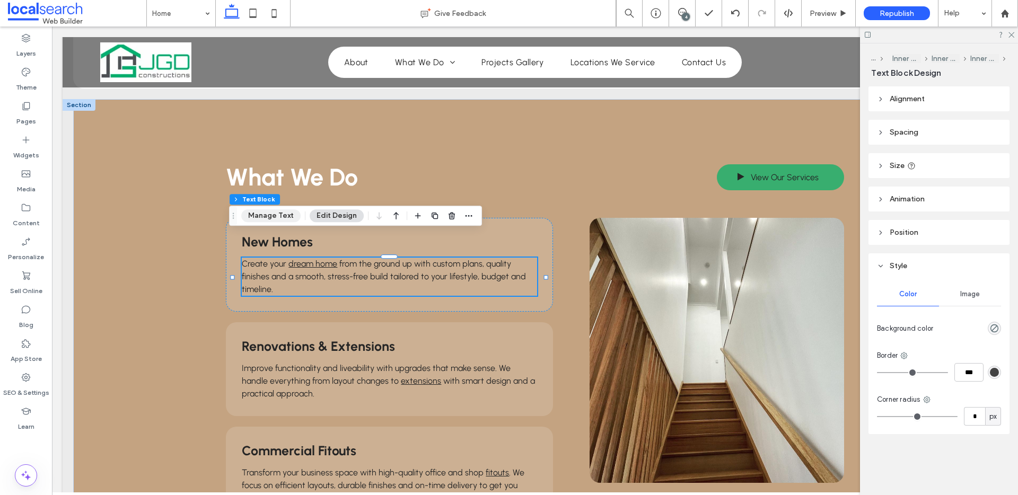
click at [271, 215] on button "Manage Text" at bounding box center [270, 215] width 59 height 13
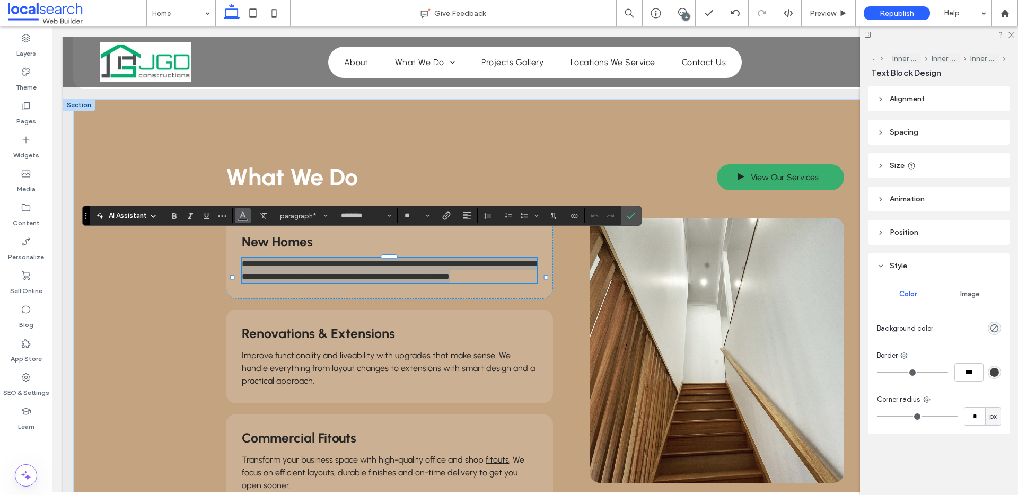
click at [240, 216] on icon "Color" at bounding box center [243, 214] width 8 height 8
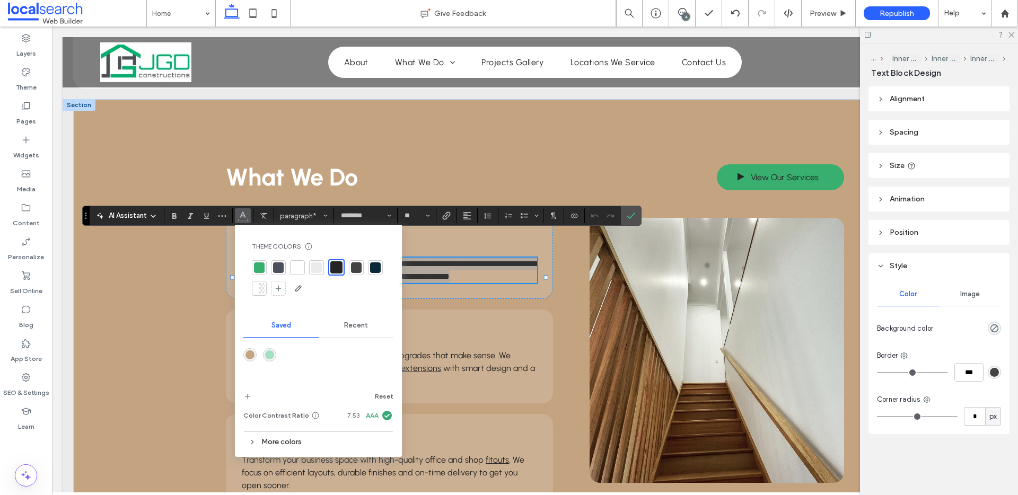
click at [298, 266] on div at bounding box center [297, 267] width 11 height 11
click at [631, 220] on span "Confirm" at bounding box center [631, 216] width 8 height 18
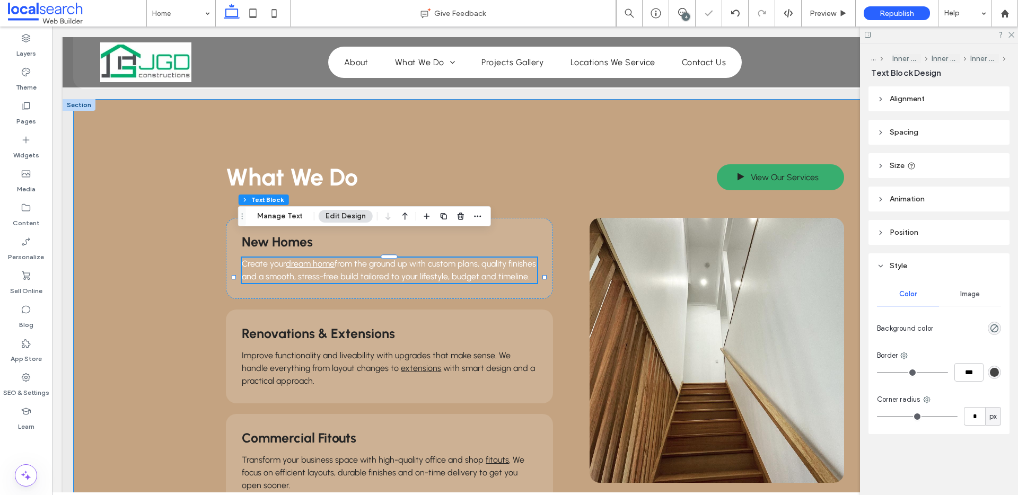
click at [184, 235] on div "What We Do View Our Services New Homes Create your dream home from the ground u…" at bounding box center [534, 335] width 923 height 472
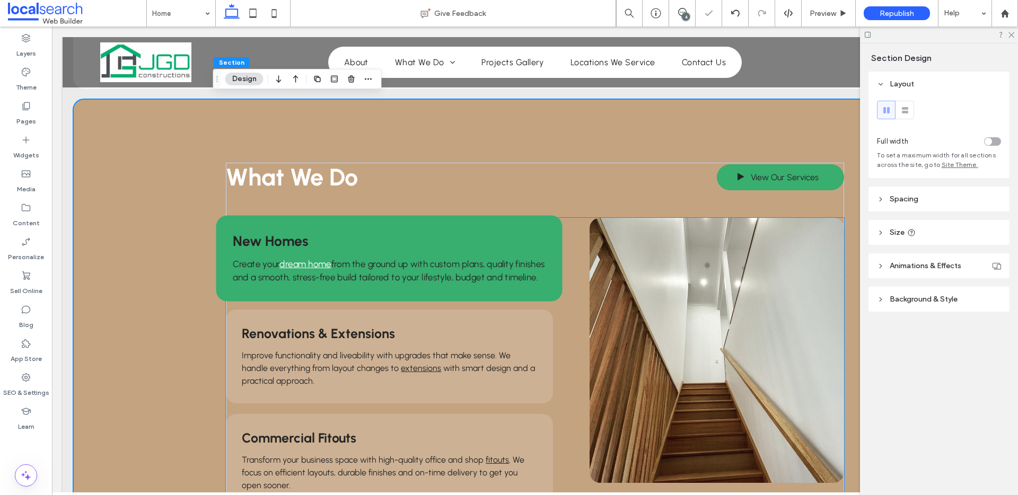
click at [269, 232] on span "New Homes" at bounding box center [270, 240] width 75 height 17
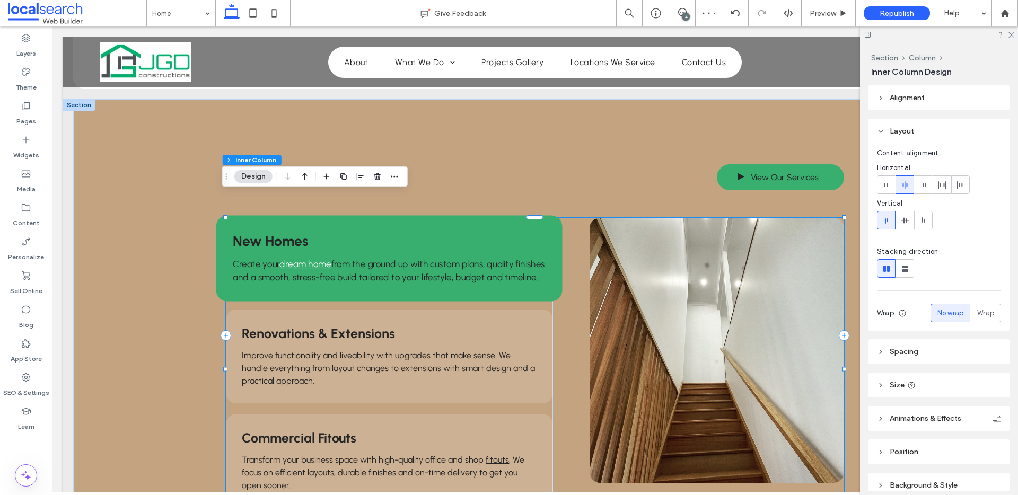
click at [269, 232] on span "New Homes" at bounding box center [270, 240] width 75 height 17
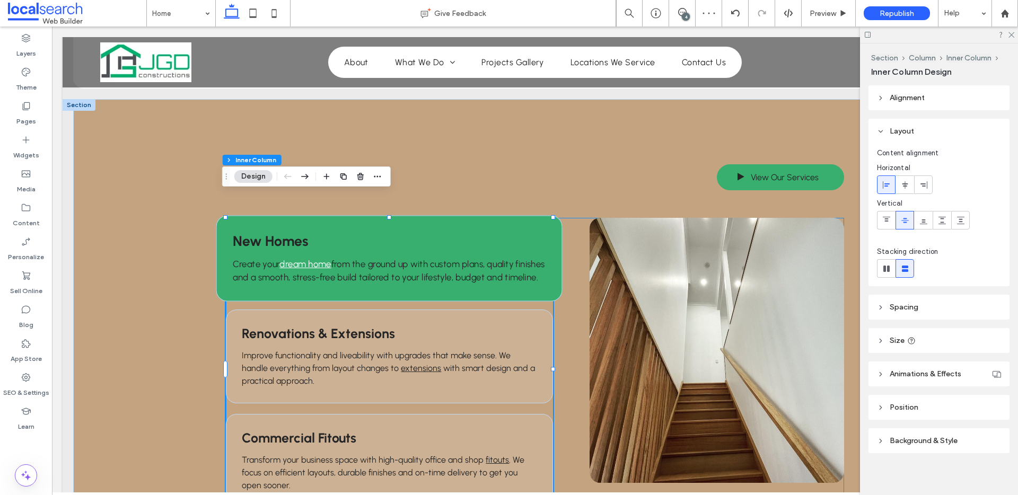
click at [269, 232] on span "New Homes" at bounding box center [270, 240] width 75 height 17
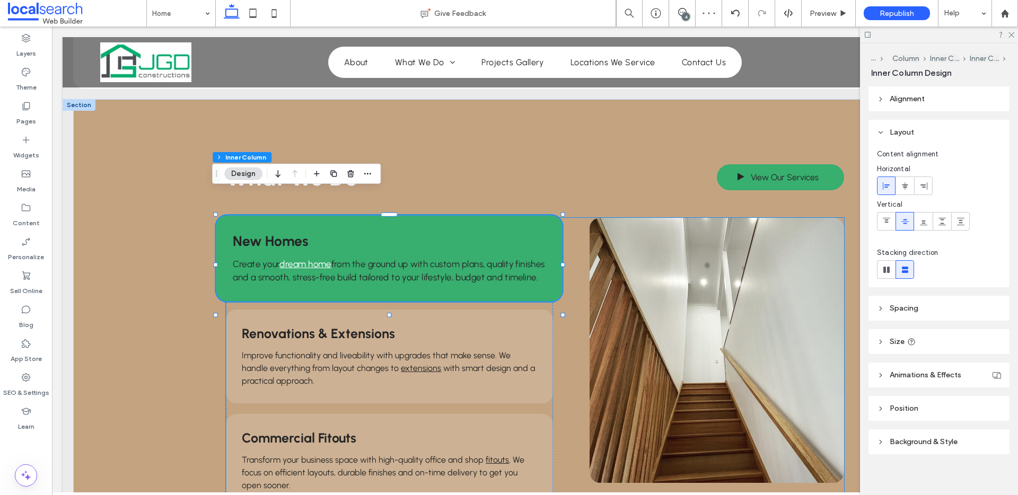
click at [269, 232] on span "New Homes" at bounding box center [270, 240] width 75 height 17
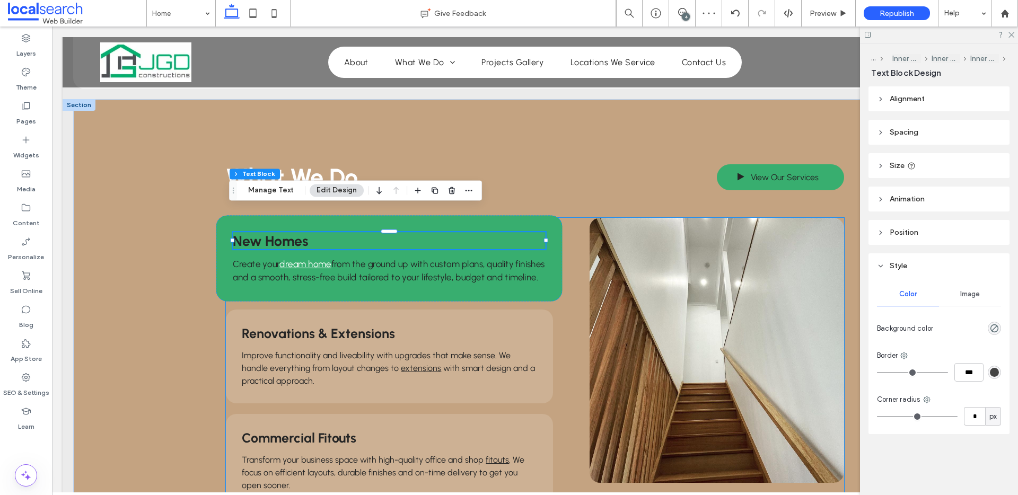
click at [269, 232] on span "New Homes" at bounding box center [270, 240] width 75 height 17
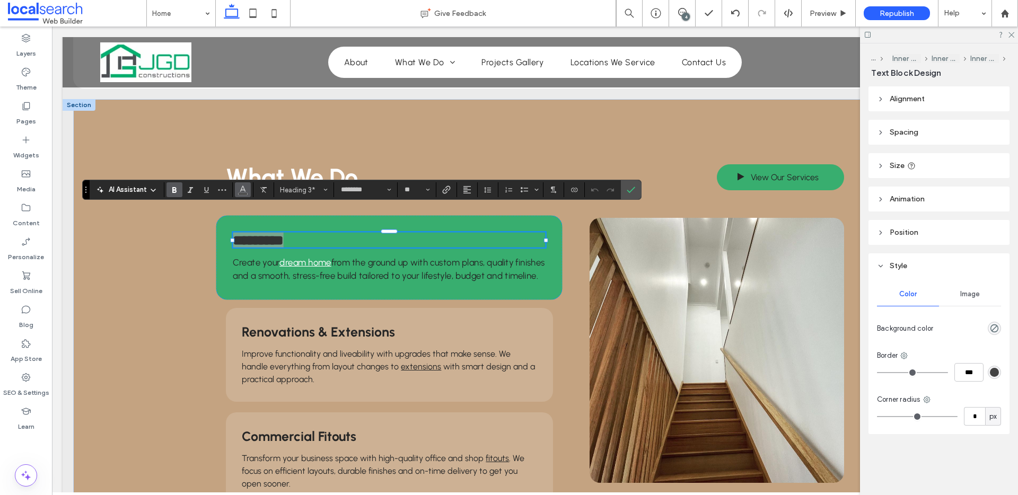
click at [240, 193] on icon "Color" at bounding box center [243, 188] width 8 height 8
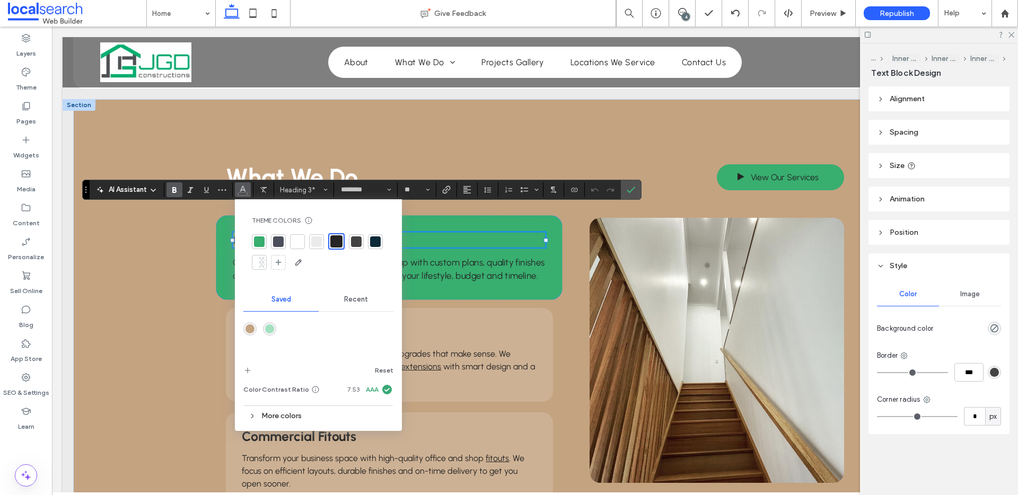
click at [301, 241] on div at bounding box center [297, 241] width 11 height 11
click at [637, 190] on label "Confirm" at bounding box center [631, 189] width 16 height 19
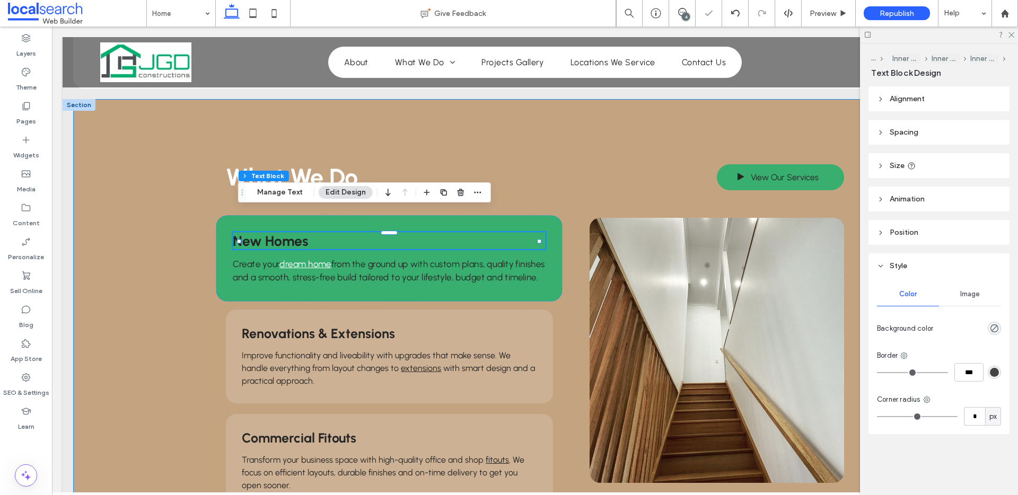
click at [140, 227] on div "What We Do View Our Services New Homes Create your dream home from the ground u…" at bounding box center [534, 335] width 923 height 472
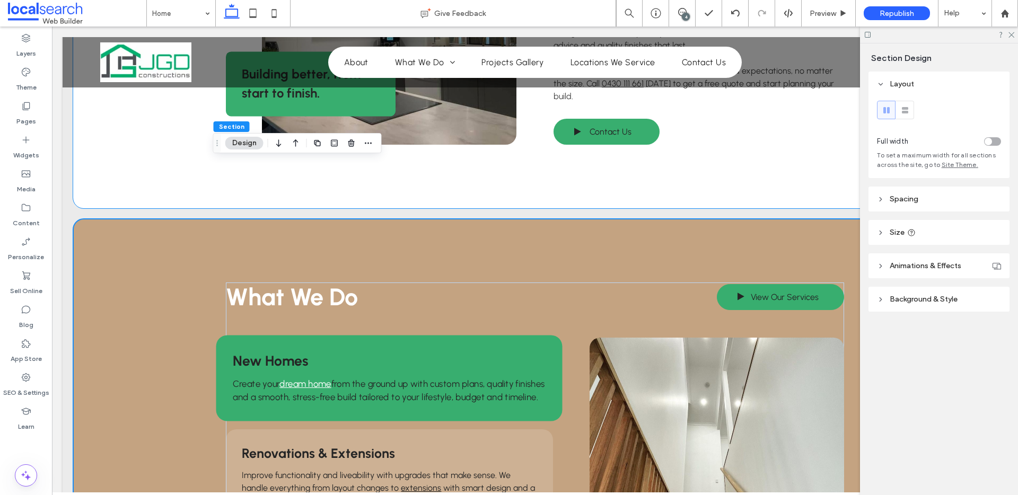
scroll to position [682, 0]
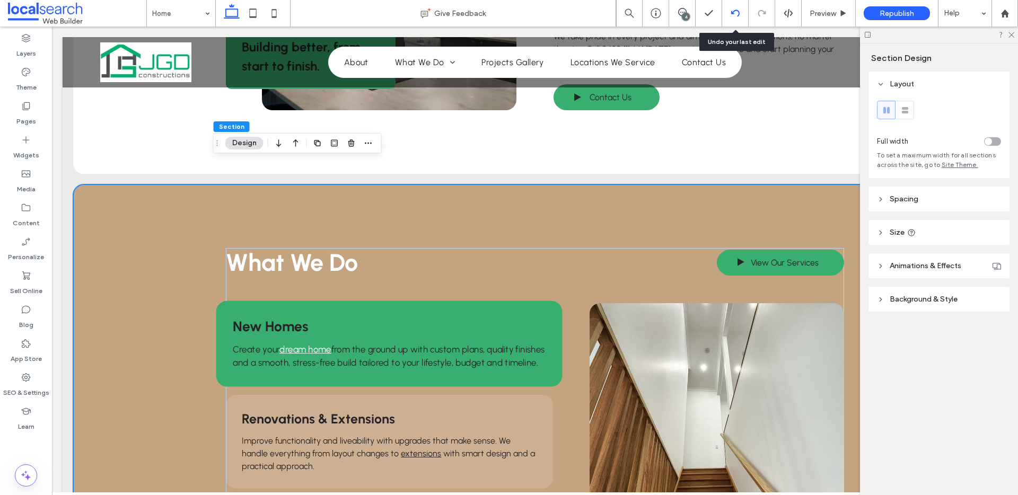
click at [737, 13] on icon at bounding box center [735, 13] width 8 height 8
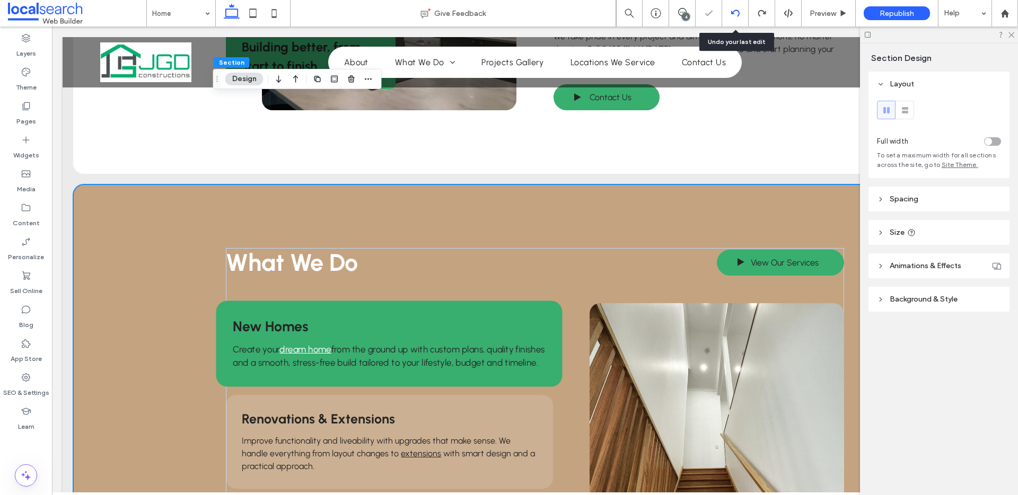
click at [738, 13] on icon at bounding box center [735, 13] width 8 height 8
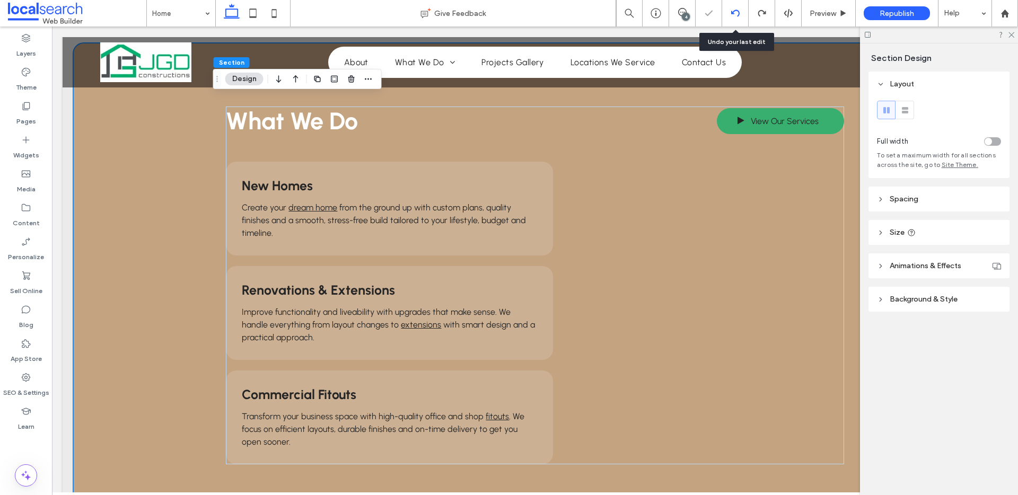
scroll to position [830, 0]
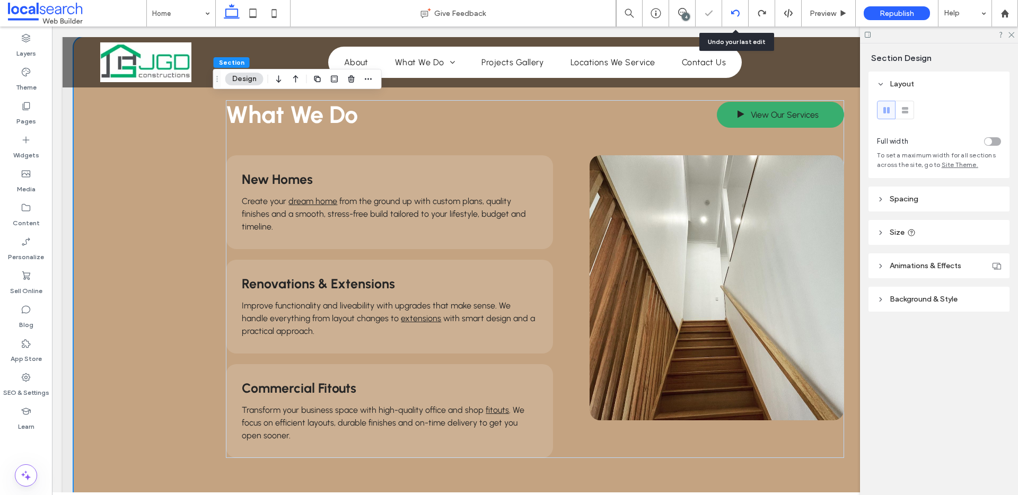
click at [738, 13] on icon at bounding box center [735, 13] width 8 height 8
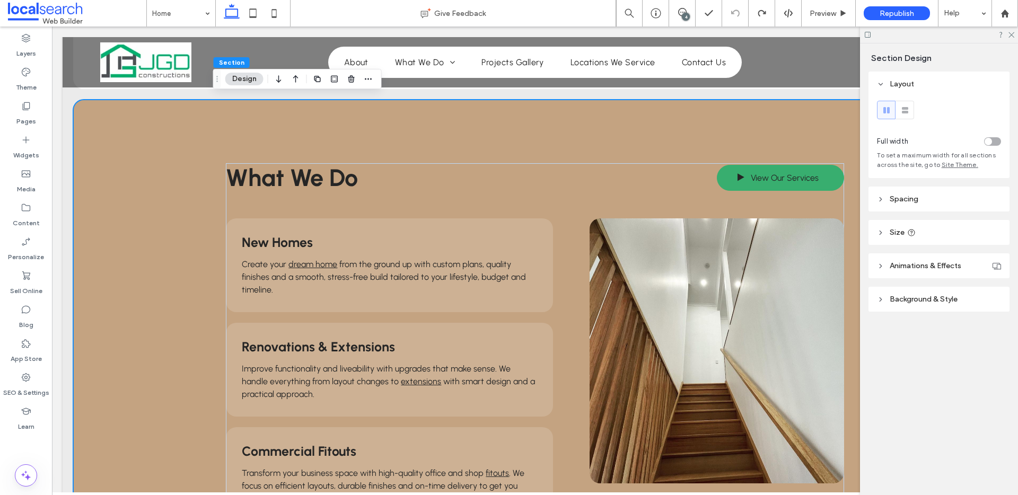
scroll to position [812, 0]
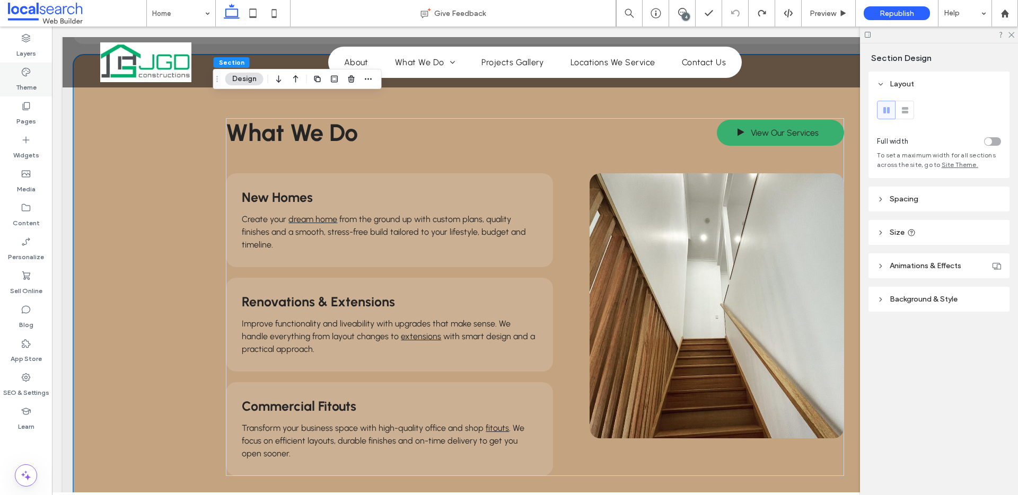
click at [7, 83] on div "Theme" at bounding box center [26, 80] width 52 height 34
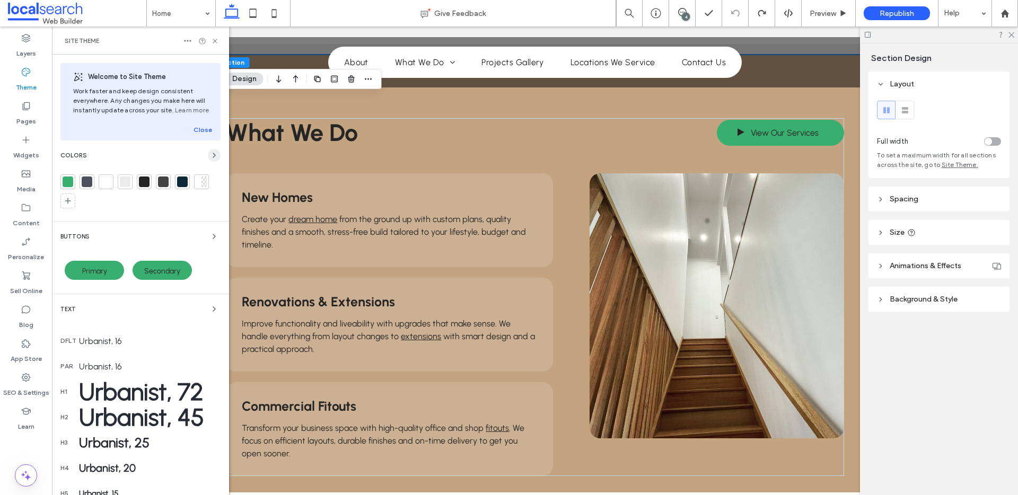
click at [210, 154] on icon "button" at bounding box center [214, 155] width 8 height 8
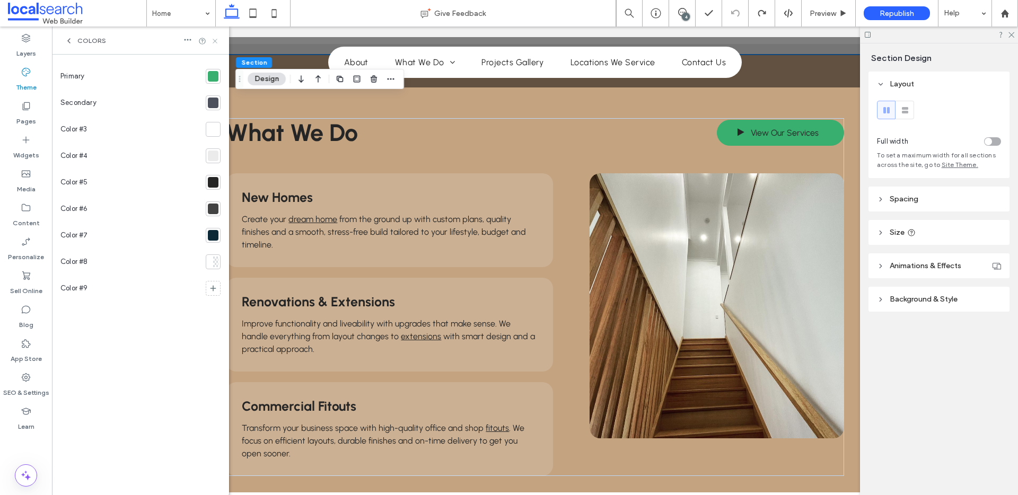
click at [214, 40] on use at bounding box center [215, 41] width 4 height 4
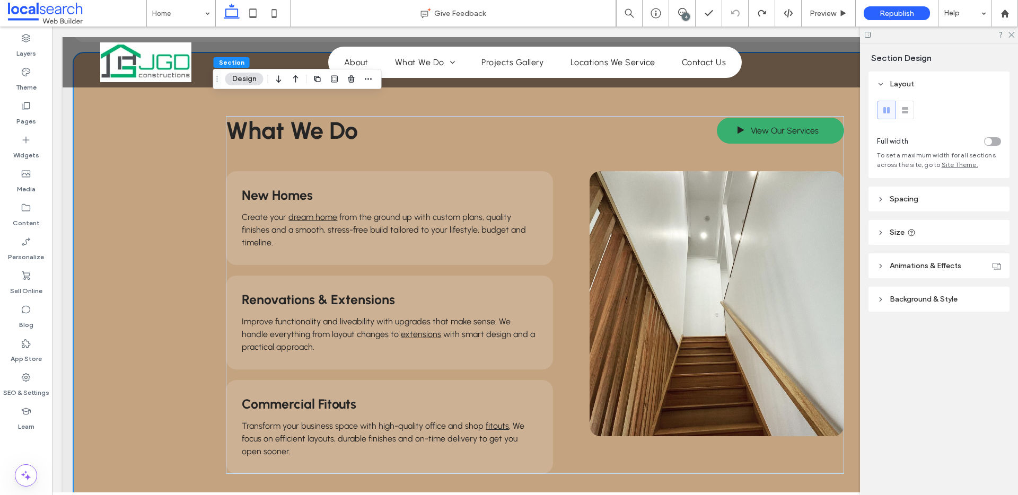
scroll to position [767, 0]
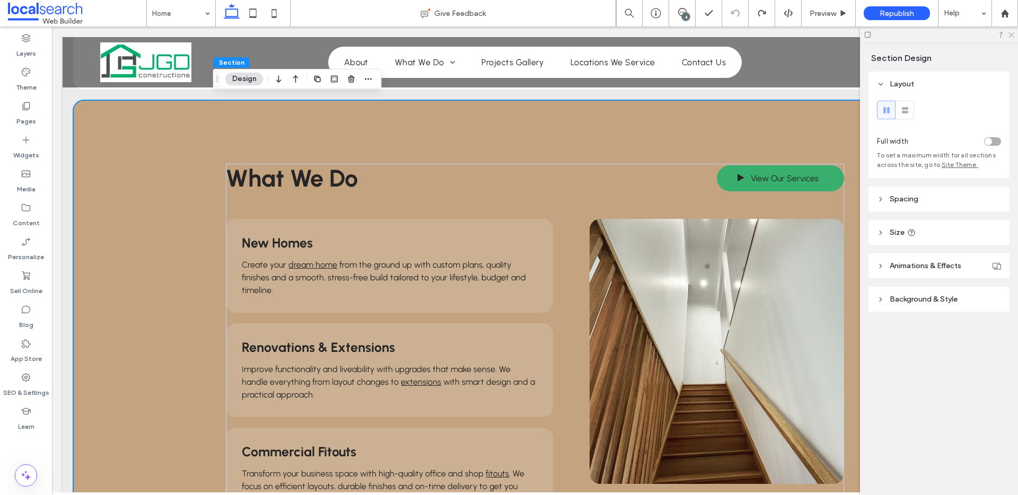
click at [1009, 34] on icon at bounding box center [1010, 34] width 7 height 7
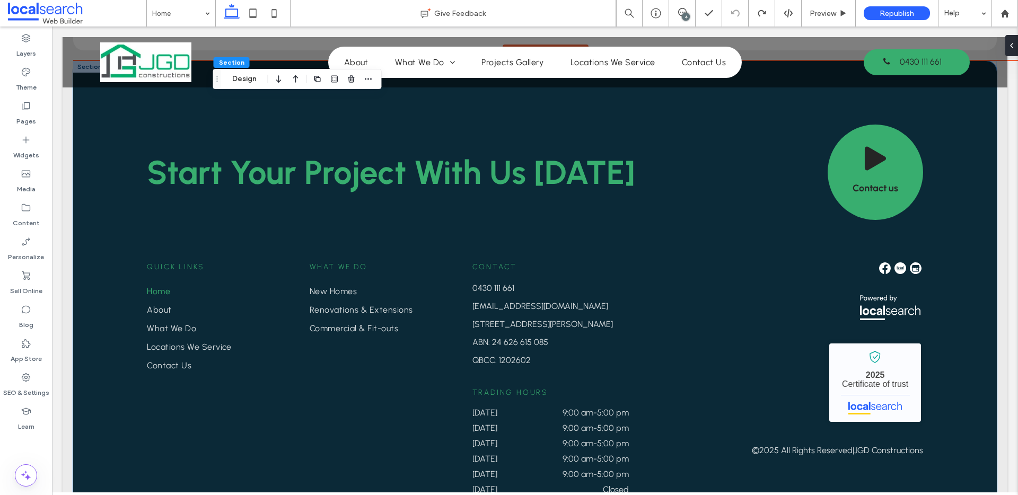
scroll to position [2025, 0]
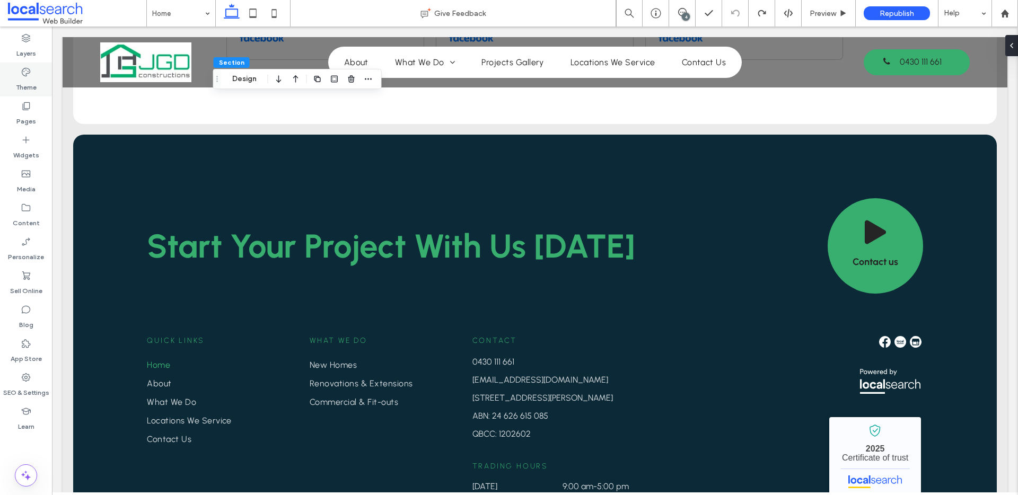
click at [17, 66] on div "Theme" at bounding box center [26, 80] width 52 height 34
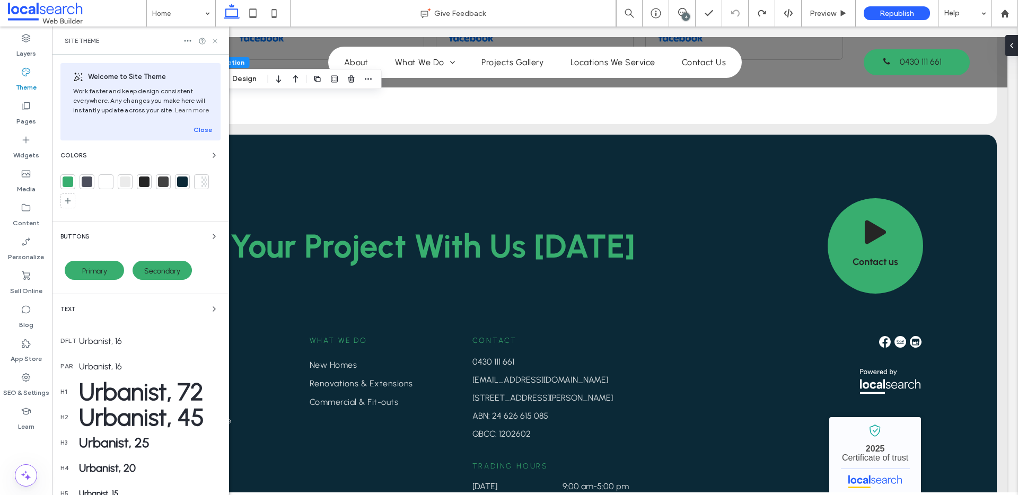
click at [216, 39] on icon at bounding box center [215, 41] width 8 height 8
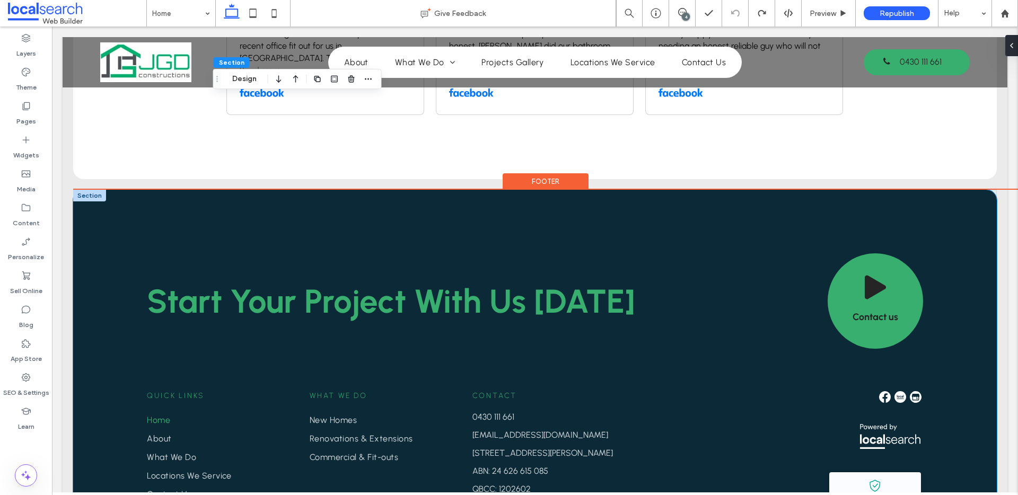
scroll to position [1899, 0]
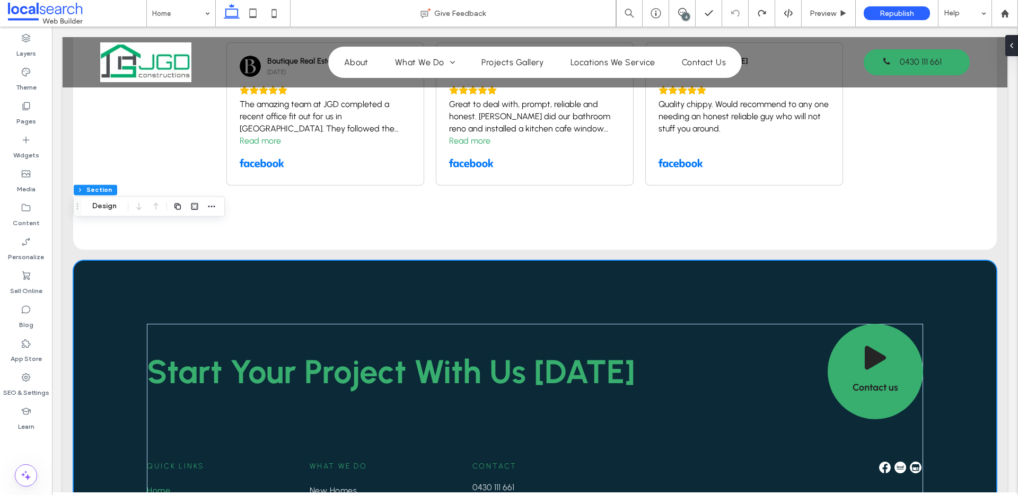
click at [687, 14] on div "4" at bounding box center [686, 17] width 8 height 8
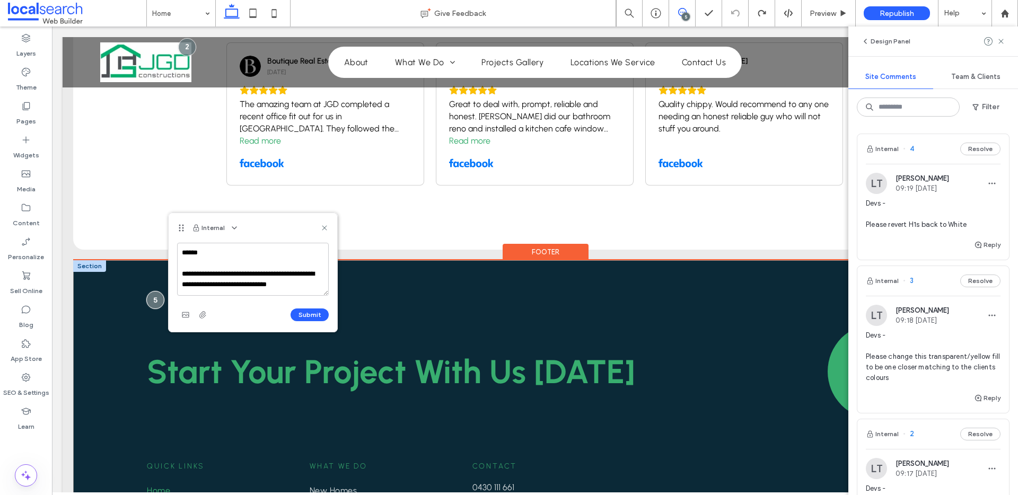
scroll to position [4, 0]
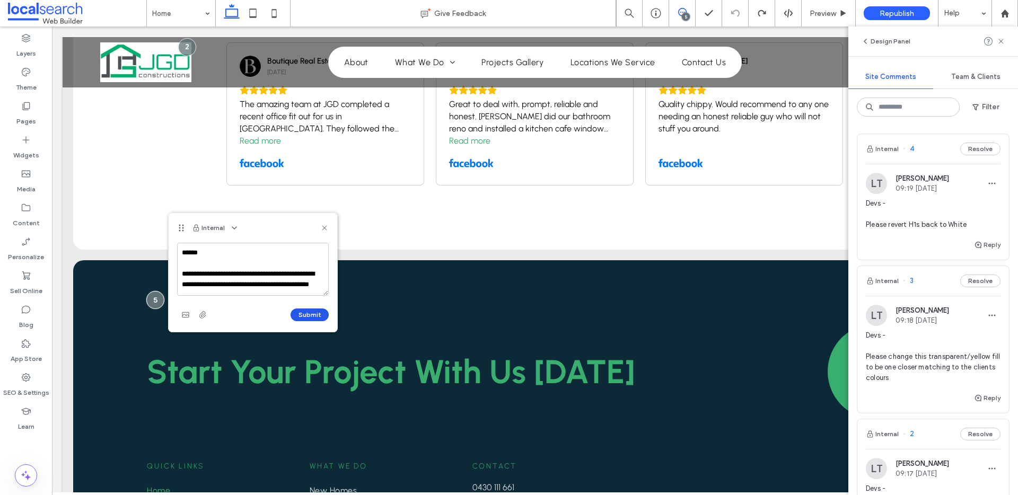
type textarea "**********"
click at [306, 312] on button "Submit" at bounding box center [310, 315] width 38 height 13
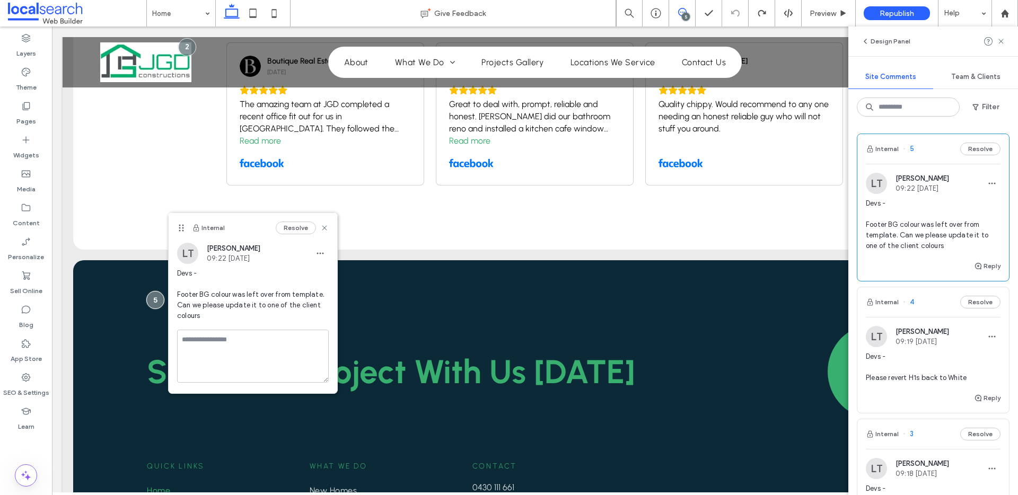
scroll to position [0, 0]
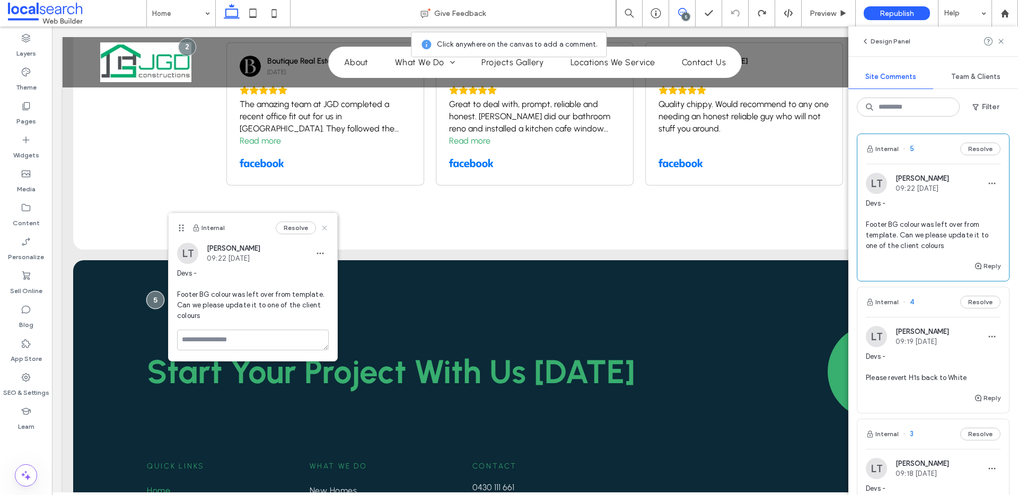
drag, startPoint x: 324, startPoint y: 227, endPoint x: 434, endPoint y: 263, distance: 115.3
click at [324, 227] on use at bounding box center [324, 227] width 5 height 5
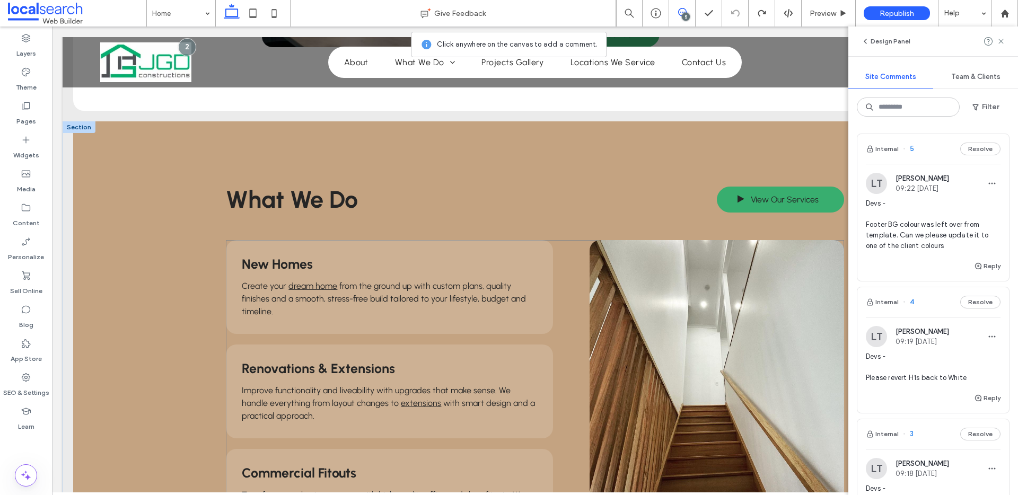
scroll to position [646, 0]
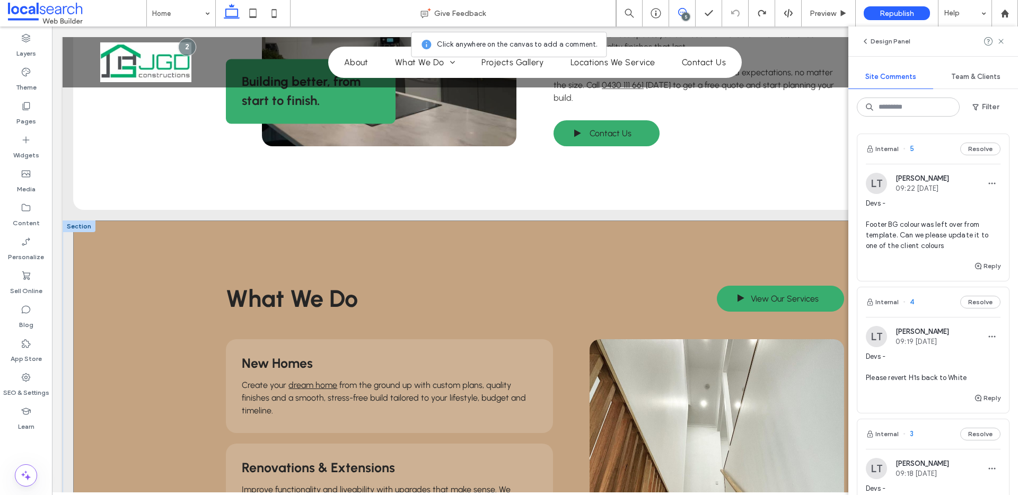
click at [187, 248] on div "What We Do View Our Services New Homes Create your dream home from the ground u…" at bounding box center [534, 463] width 923 height 485
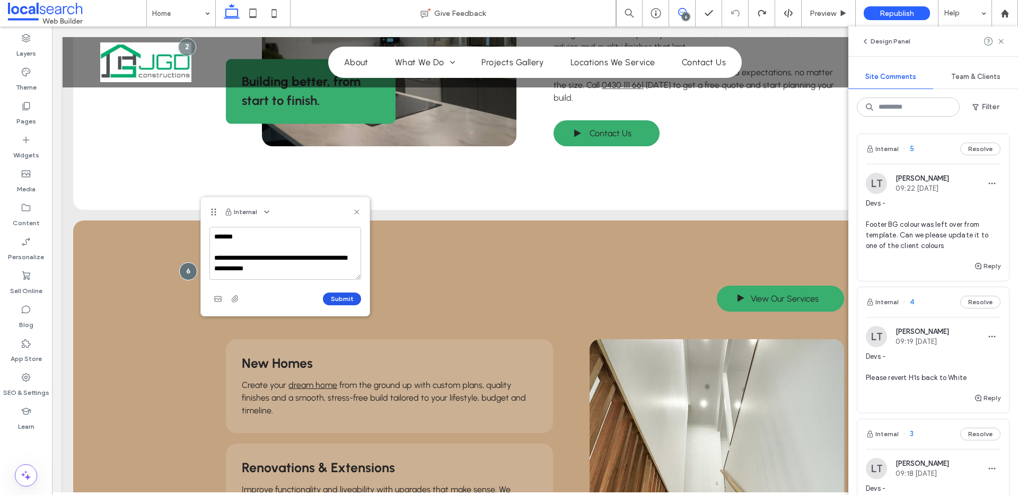
type textarea "**********"
click at [338, 296] on button "Submit" at bounding box center [342, 299] width 38 height 13
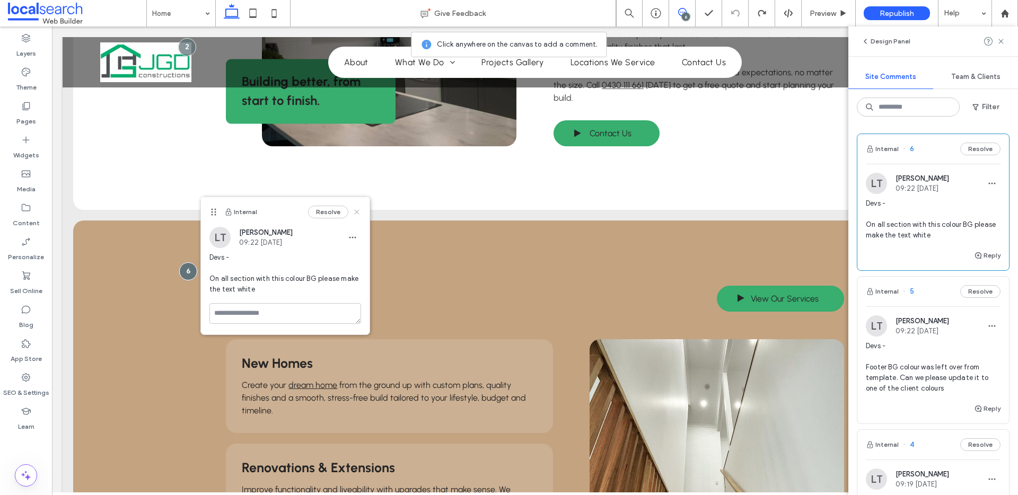
click at [355, 210] on icon at bounding box center [357, 212] width 8 height 8
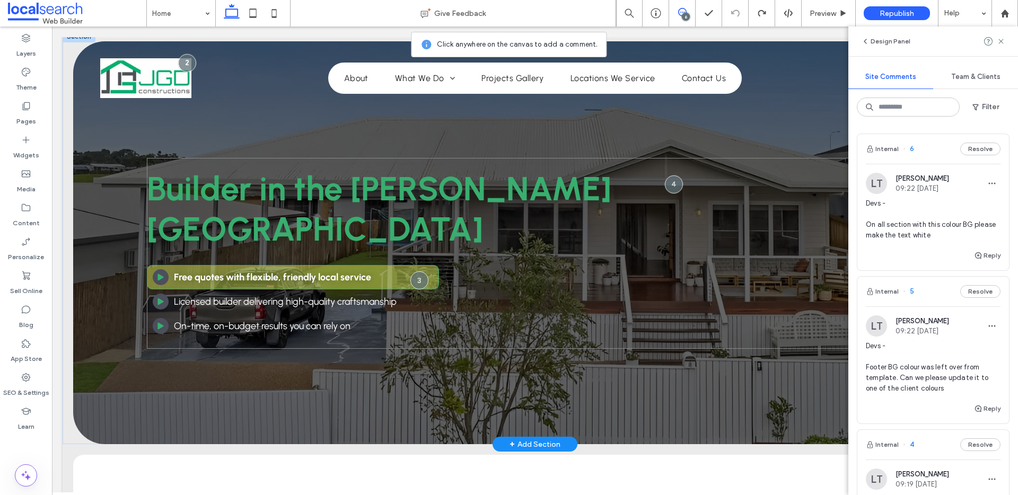
scroll to position [0, 0]
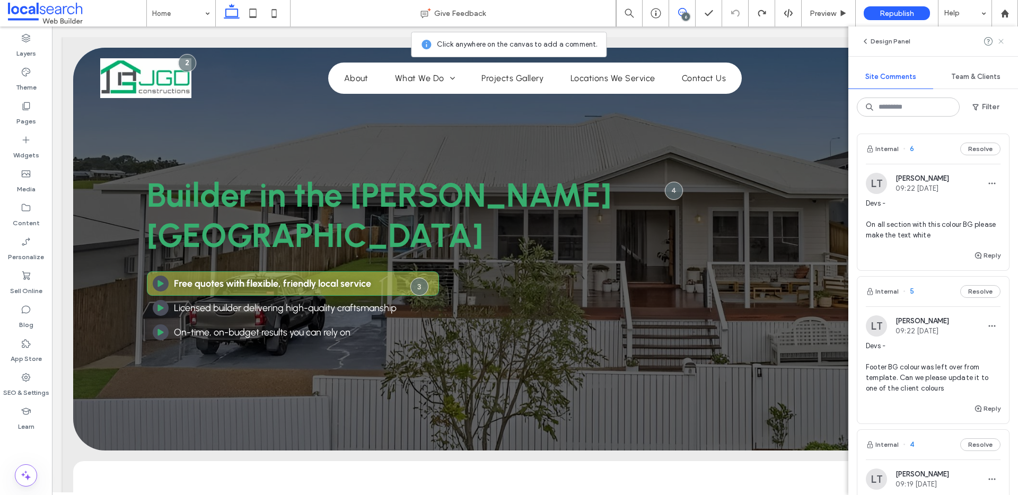
click at [1004, 42] on icon at bounding box center [1001, 41] width 8 height 8
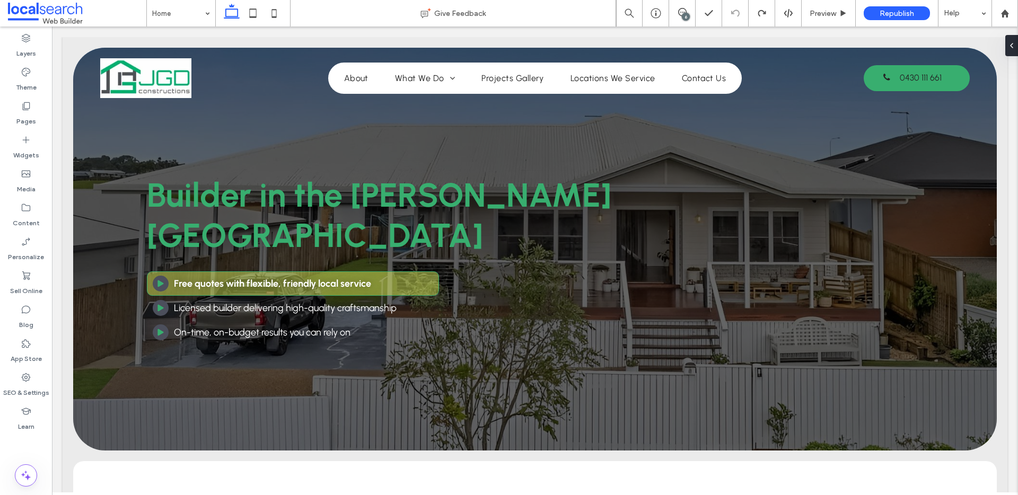
click at [687, 13] on div "6" at bounding box center [686, 17] width 8 height 8
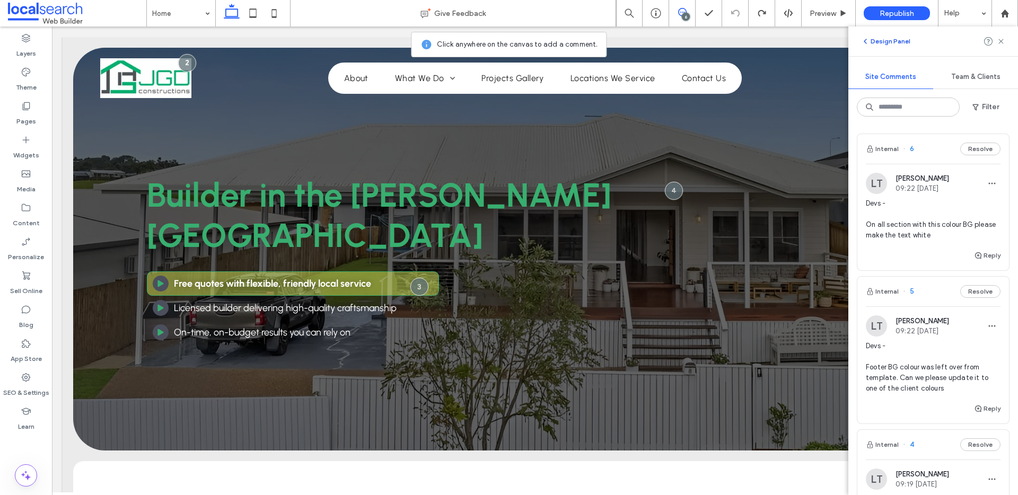
click at [894, 41] on button "Design Panel" at bounding box center [885, 41] width 49 height 13
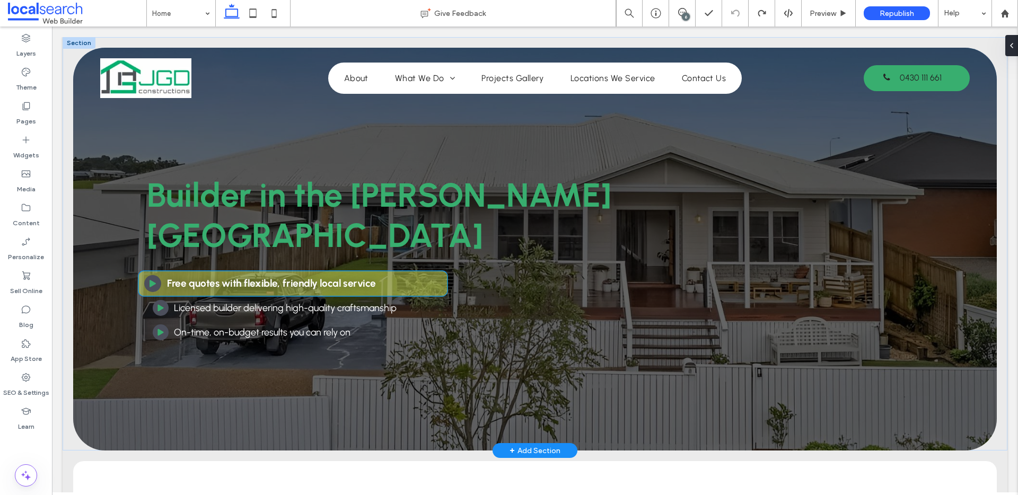
click at [324, 277] on strong "Free quotes with flexible, friendly local service" at bounding box center [271, 283] width 209 height 12
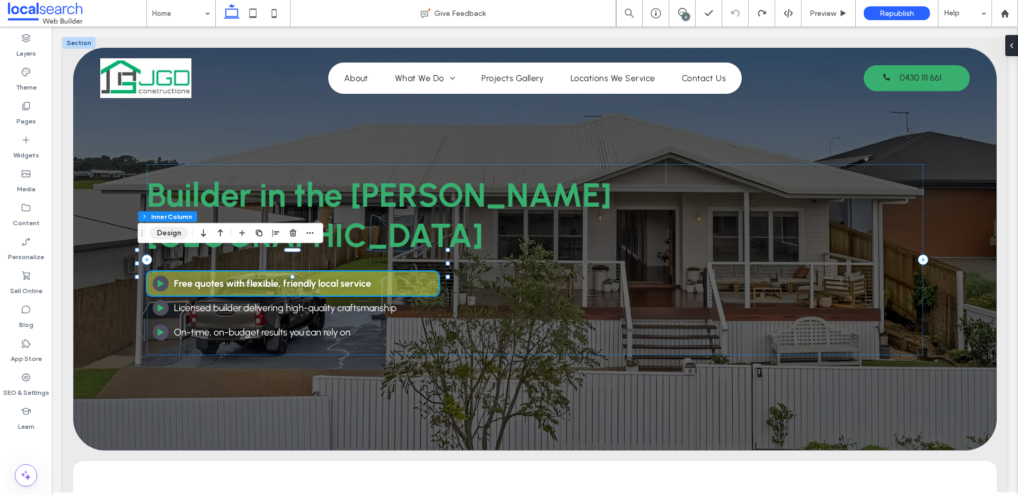
click at [158, 227] on button "Design" at bounding box center [169, 233] width 38 height 13
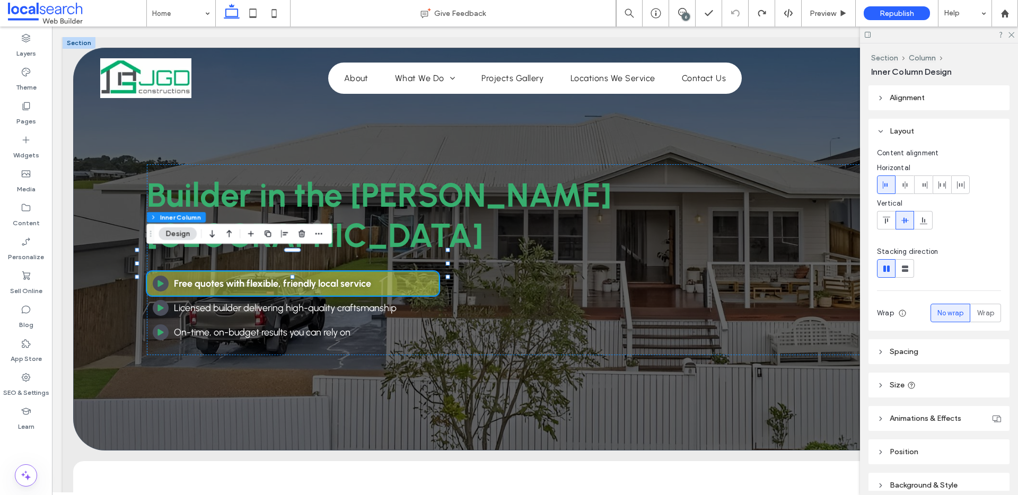
click at [865, 36] on icon at bounding box center [868, 35] width 8 height 8
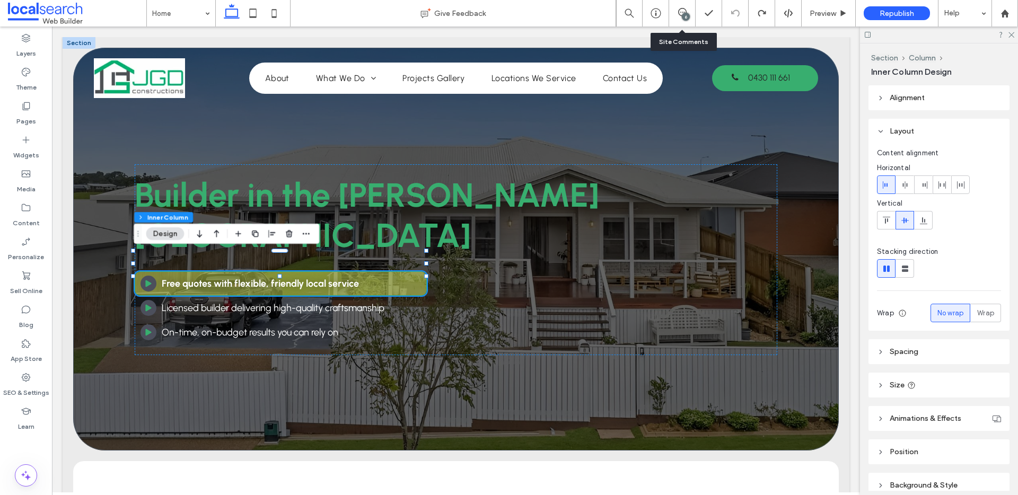
click at [677, 7] on div "6" at bounding box center [682, 13] width 27 height 27
click at [685, 11] on icon at bounding box center [682, 12] width 8 height 8
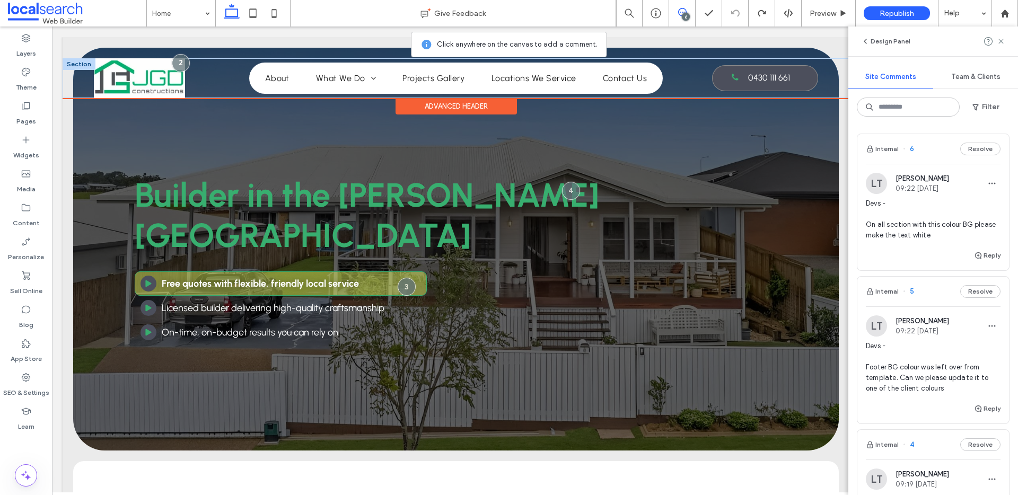
click at [712, 73] on link "0430 111 661" at bounding box center [765, 78] width 106 height 26
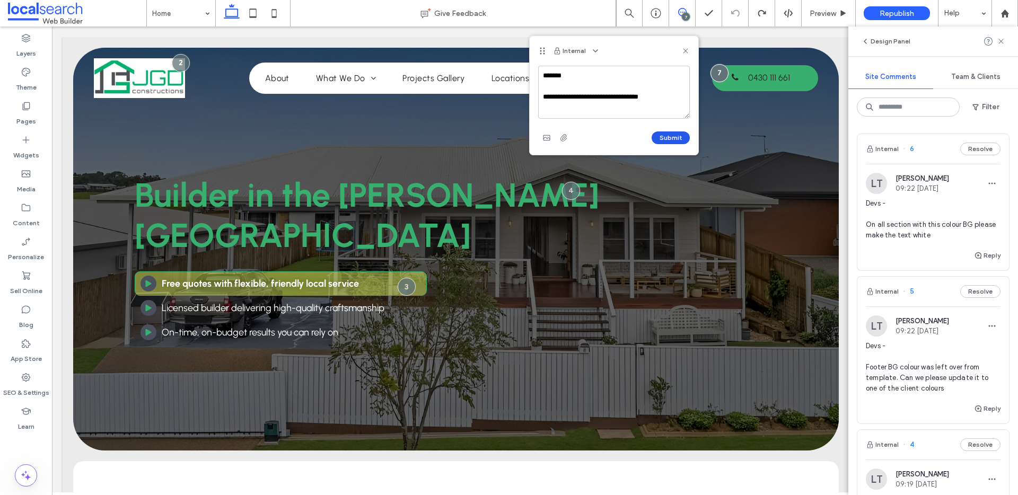
type textarea "**********"
click at [671, 137] on button "Submit" at bounding box center [671, 137] width 38 height 13
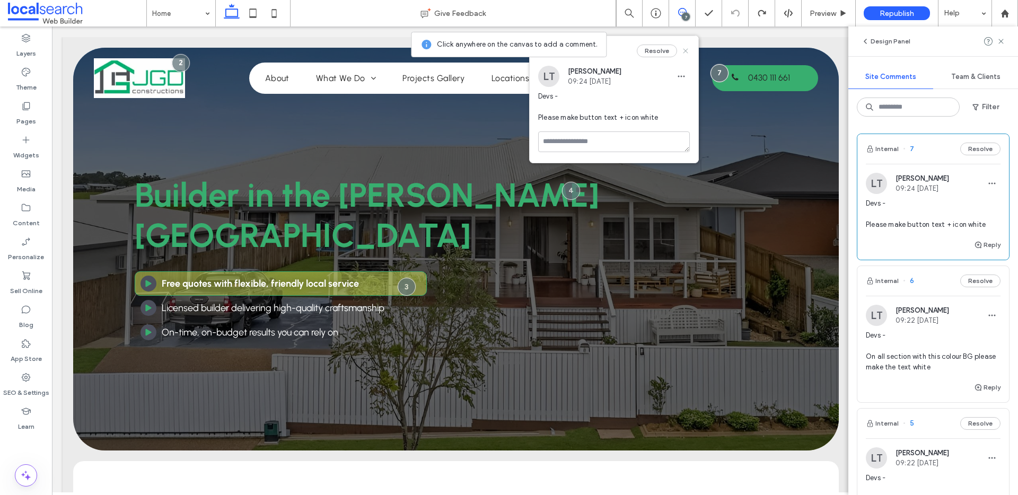
click at [685, 50] on use at bounding box center [685, 50] width 5 height 5
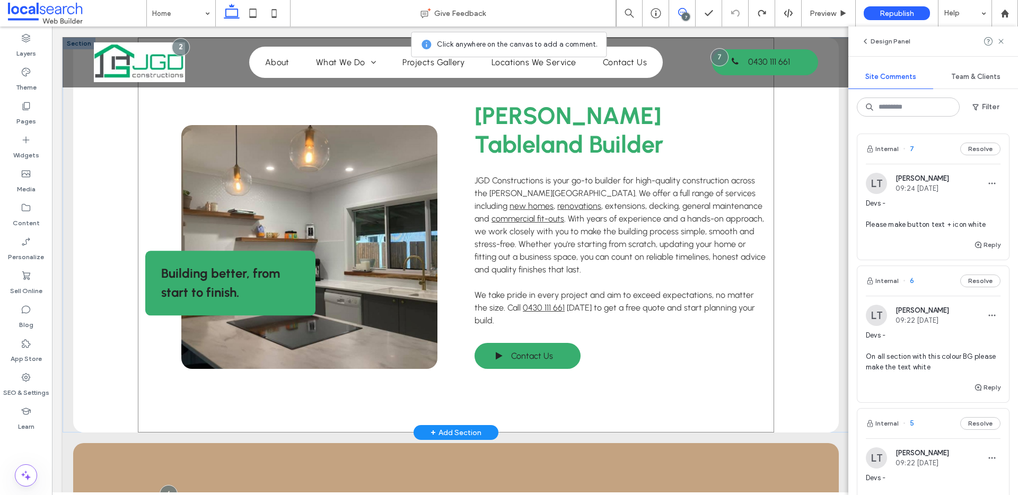
scroll to position [424, 0]
click at [568, 342] on link "Contact Us" at bounding box center [527, 355] width 106 height 26
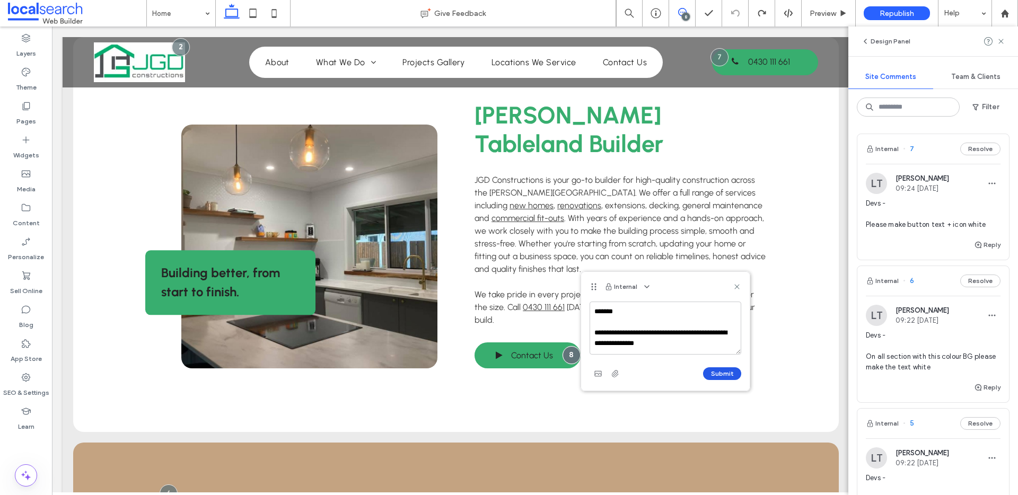
type textarea "**********"
click at [716, 374] on button "Submit" at bounding box center [722, 373] width 38 height 13
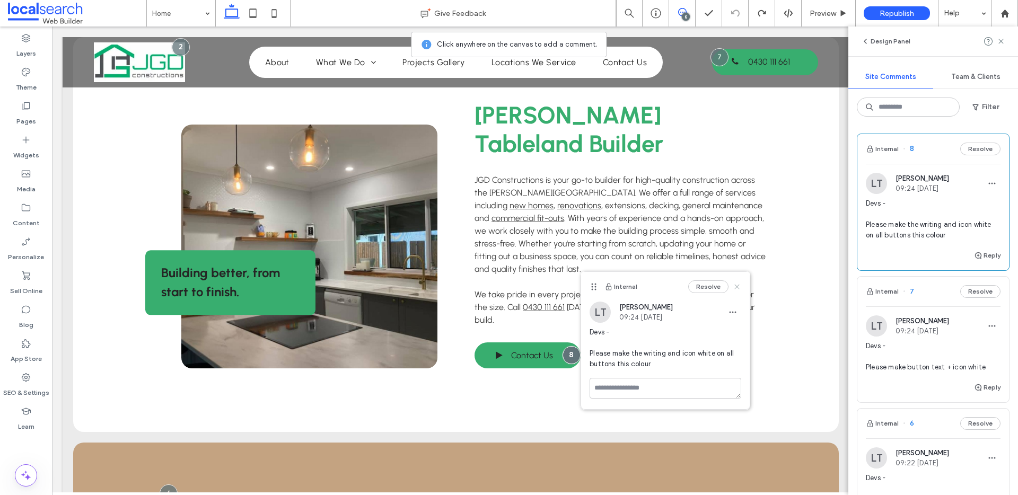
click at [739, 286] on icon at bounding box center [737, 287] width 8 height 8
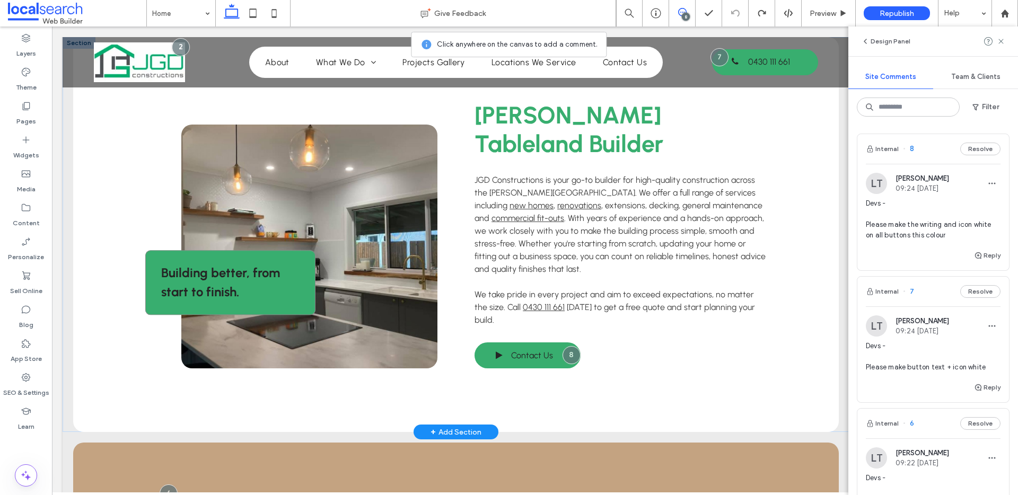
click at [295, 250] on div "Building better, from start to finish." at bounding box center [230, 282] width 170 height 65
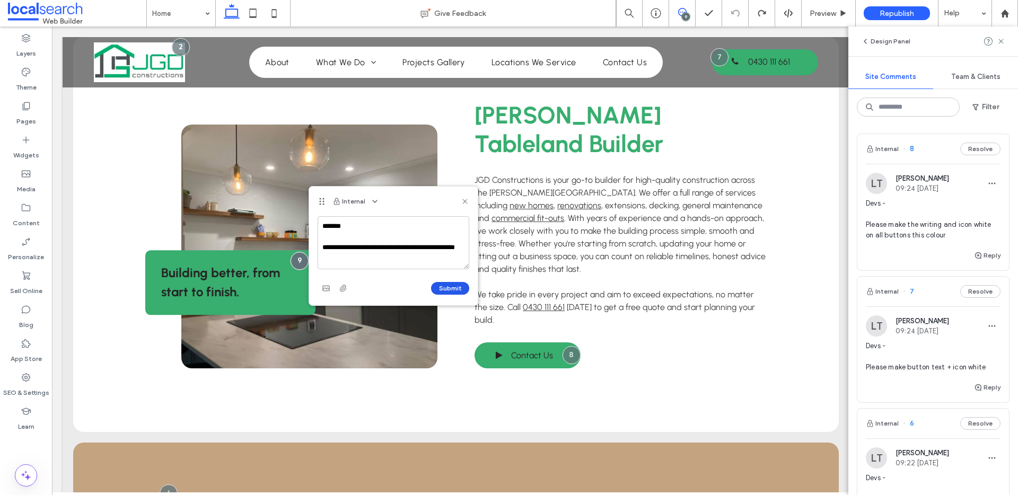
type textarea "**********"
click at [455, 287] on button "Submit" at bounding box center [450, 288] width 38 height 13
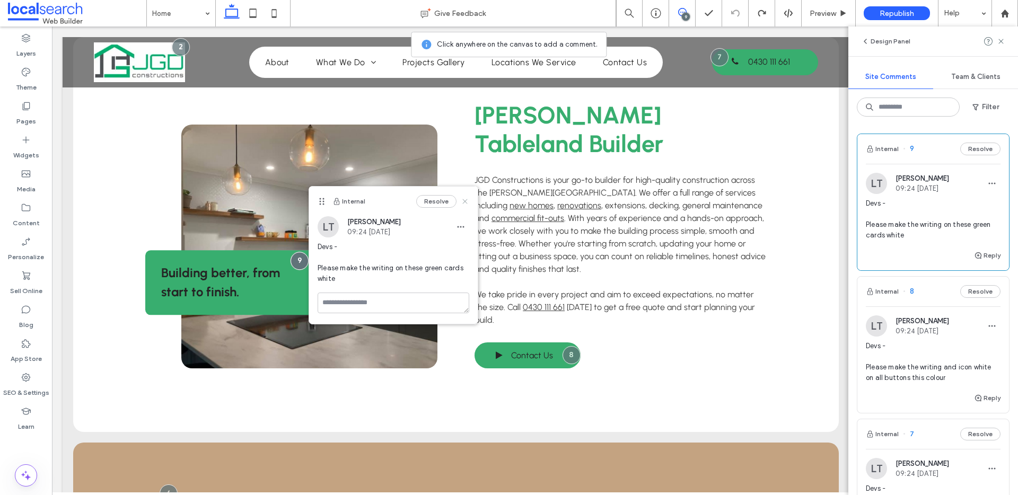
click at [466, 199] on icon at bounding box center [465, 201] width 8 height 8
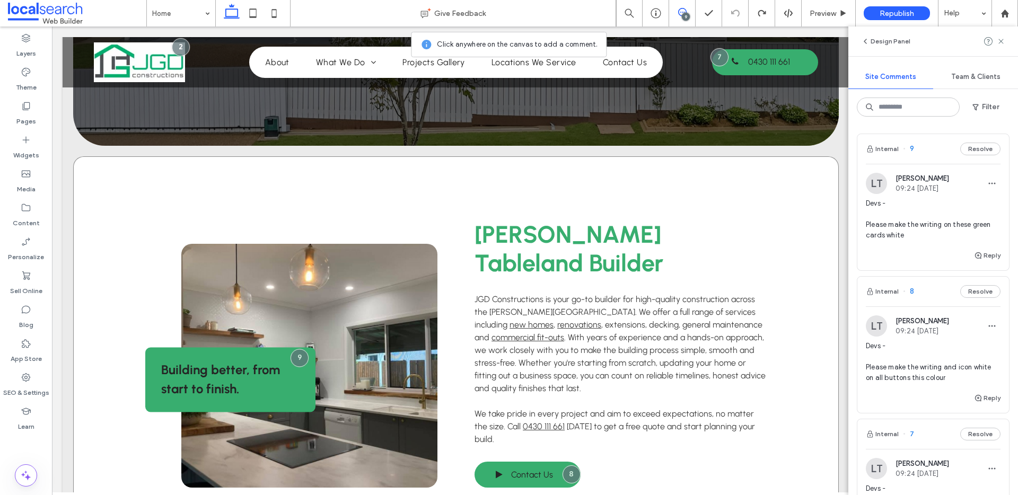
scroll to position [0, 0]
